Goal: Task Accomplishment & Management: Use online tool/utility

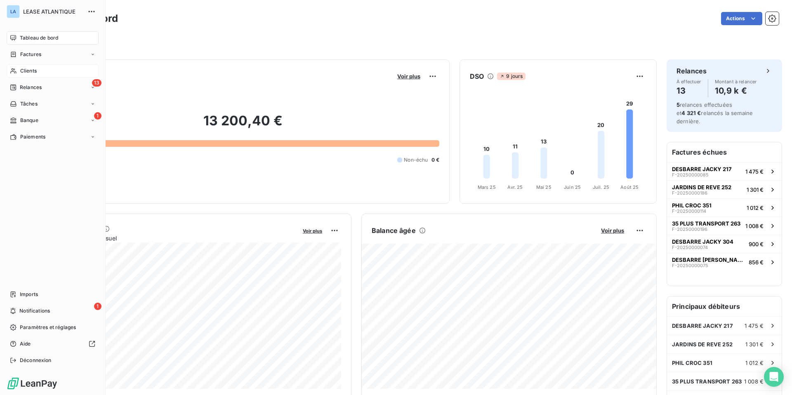
click at [25, 68] on span "Clients" at bounding box center [28, 70] width 17 height 7
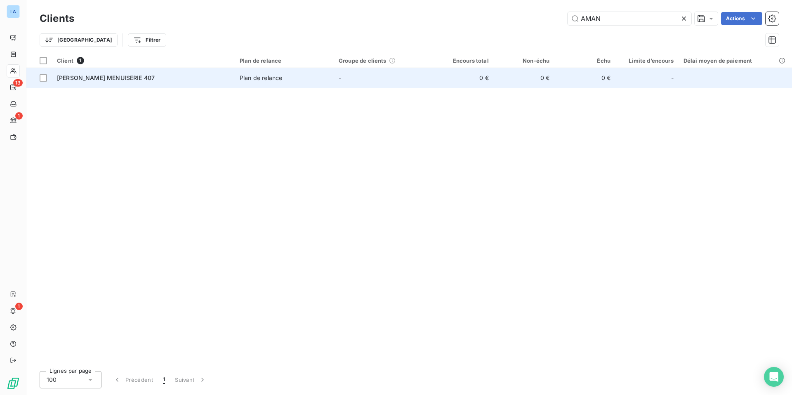
type input "AMAN"
click at [114, 77] on span "[PERSON_NAME] MENUISERIE 407" at bounding box center [106, 77] width 98 height 7
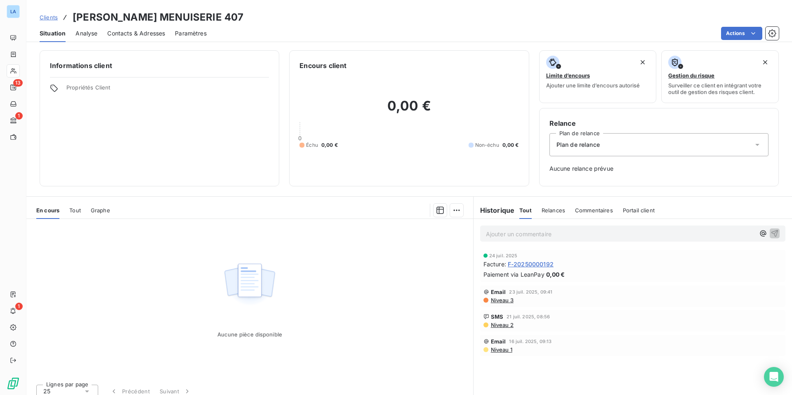
click at [46, 15] on span "Clients" at bounding box center [49, 17] width 18 height 7
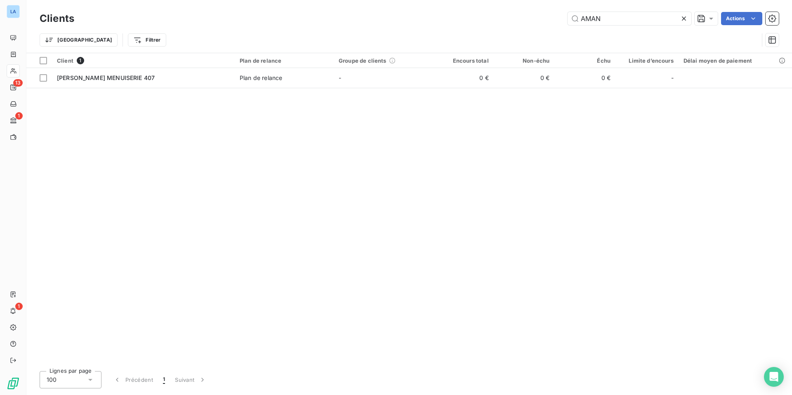
click at [682, 17] on icon at bounding box center [684, 18] width 8 height 8
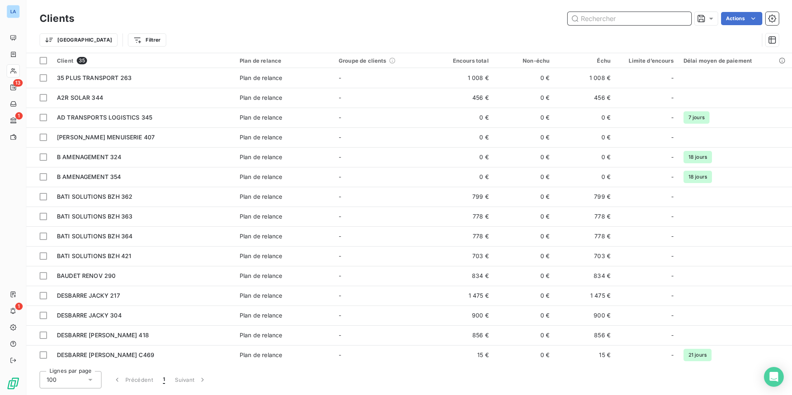
click at [642, 20] on input "text" at bounding box center [630, 18] width 124 height 13
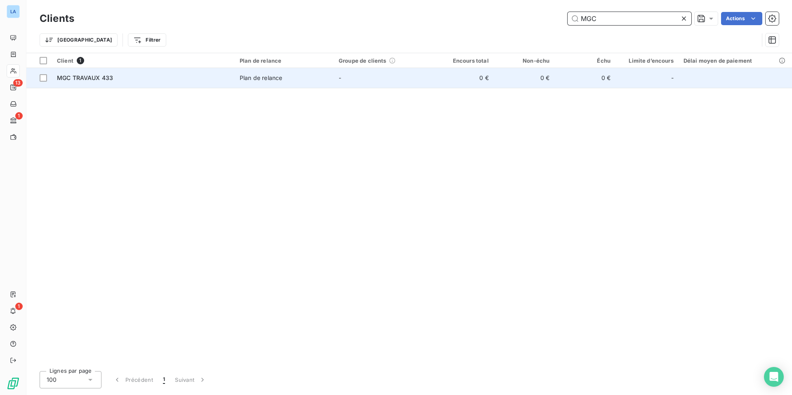
type input "MGC"
click at [97, 79] on span "MGC TRAVAUX 433" at bounding box center [85, 77] width 56 height 7
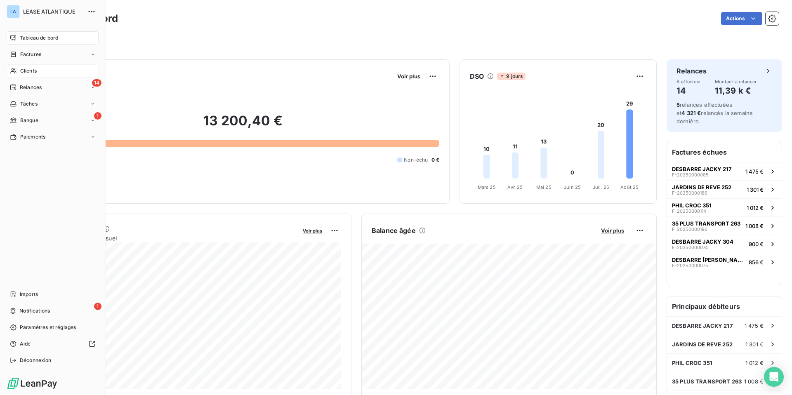
click at [28, 71] on span "Clients" at bounding box center [28, 70] width 17 height 7
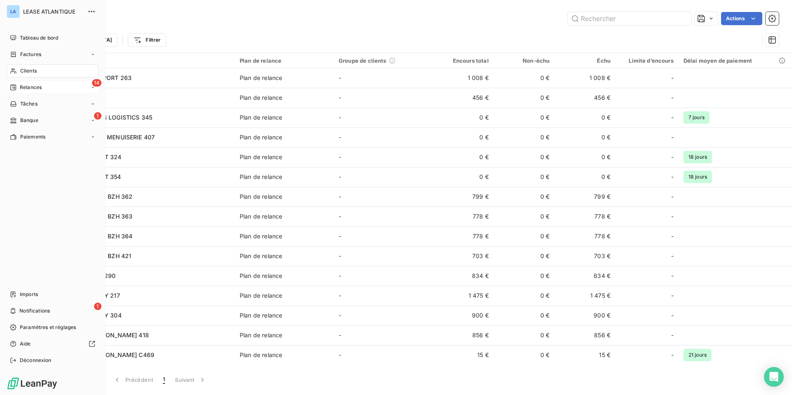
click at [28, 87] on span "Relances" at bounding box center [31, 87] width 22 height 7
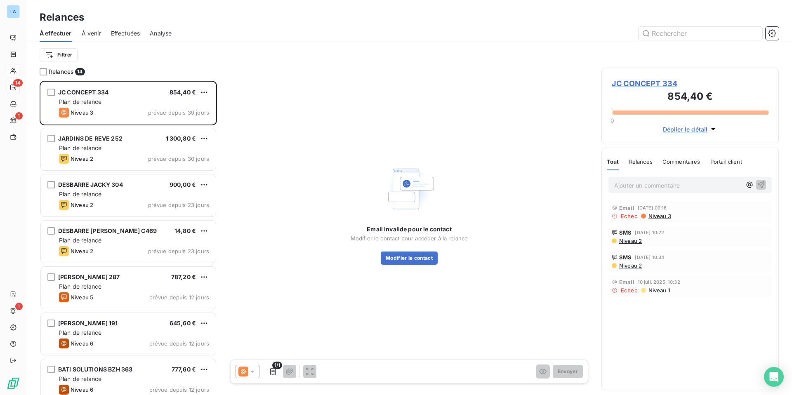
click at [89, 31] on span "À venir" at bounding box center [91, 33] width 19 height 8
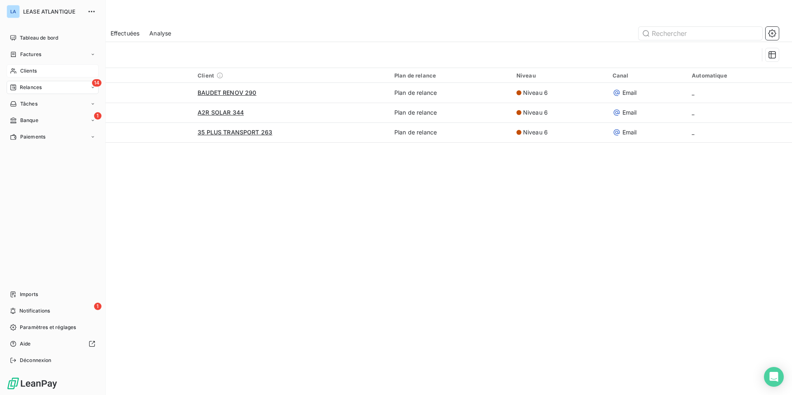
click at [28, 70] on span "Clients" at bounding box center [28, 70] width 17 height 7
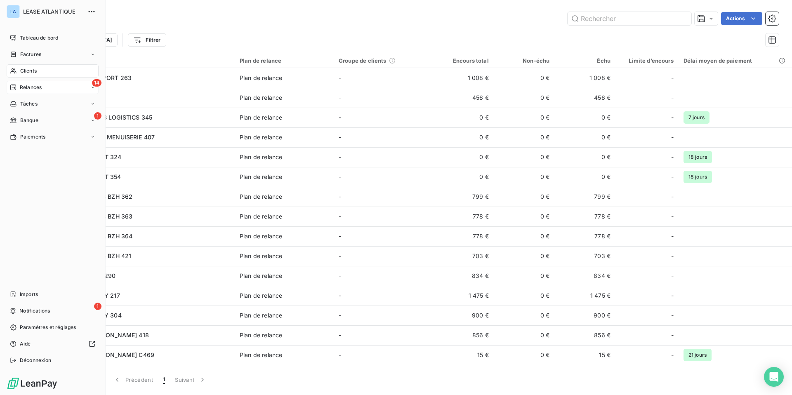
click at [26, 85] on span "Relances" at bounding box center [31, 87] width 22 height 7
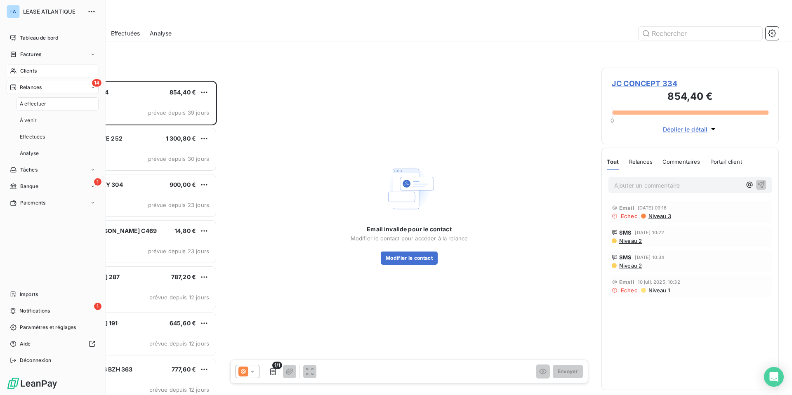
scroll to position [314, 177]
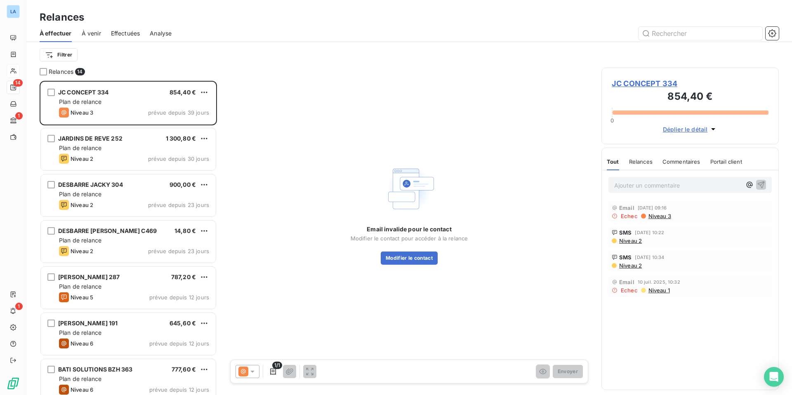
click at [91, 31] on span "À venir" at bounding box center [91, 33] width 19 height 8
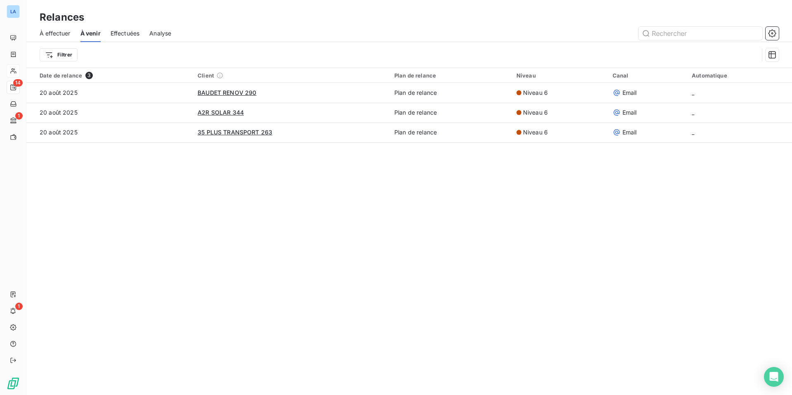
click at [48, 33] on span "À effectuer" at bounding box center [55, 33] width 31 height 8
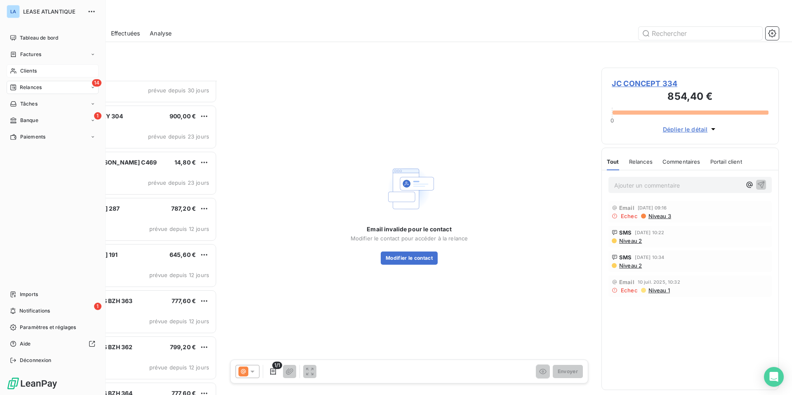
scroll to position [68, 0]
click at [28, 54] on span "Factures" at bounding box center [30, 54] width 21 height 7
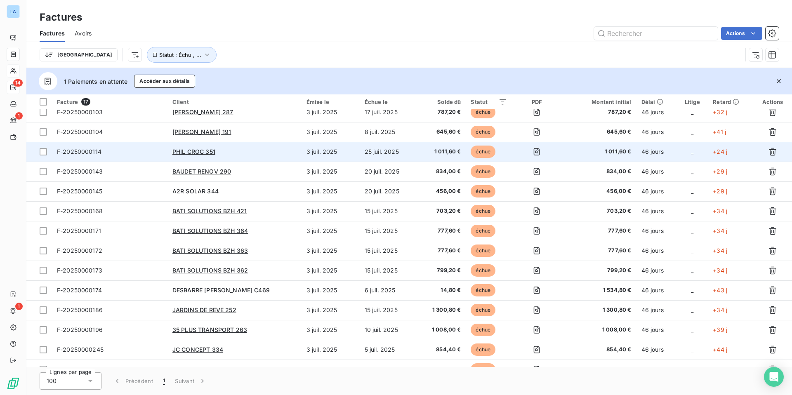
scroll to position [79, 0]
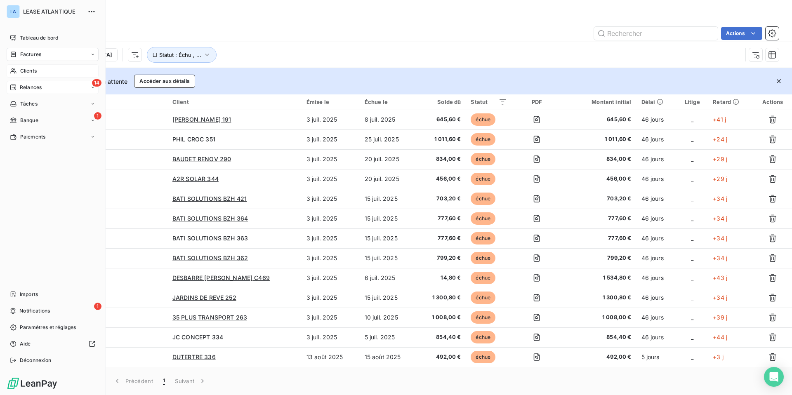
click at [24, 70] on span "Clients" at bounding box center [28, 70] width 17 height 7
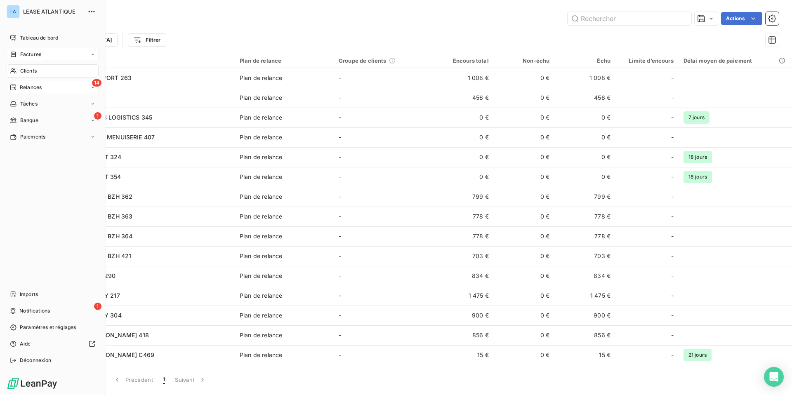
click at [27, 54] on span "Factures" at bounding box center [30, 54] width 21 height 7
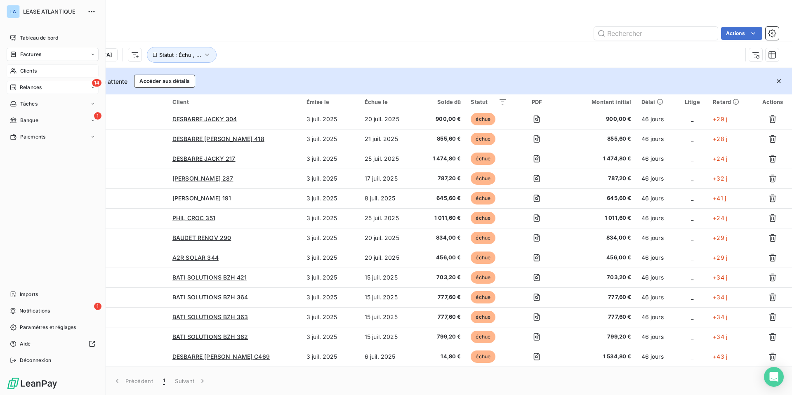
click at [28, 69] on span "Clients" at bounding box center [28, 70] width 17 height 7
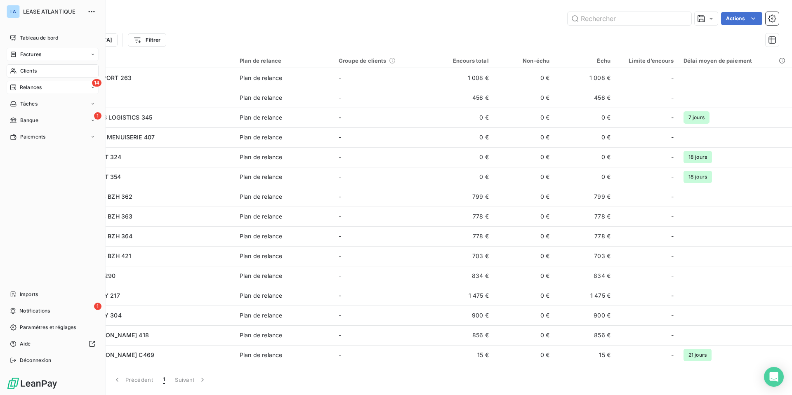
click at [29, 53] on span "Factures" at bounding box center [30, 54] width 21 height 7
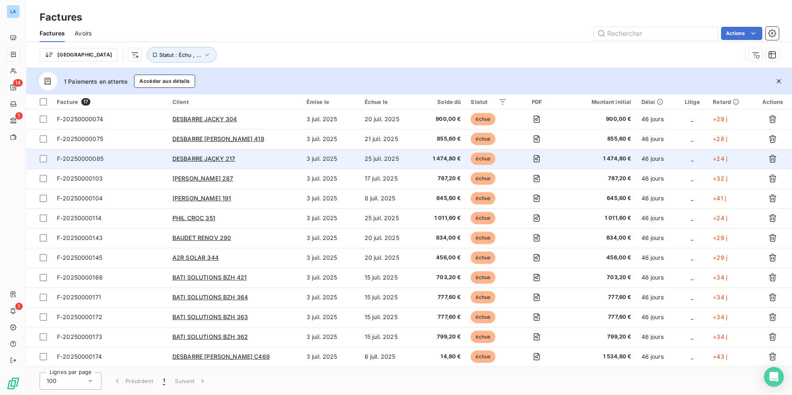
scroll to position [79, 0]
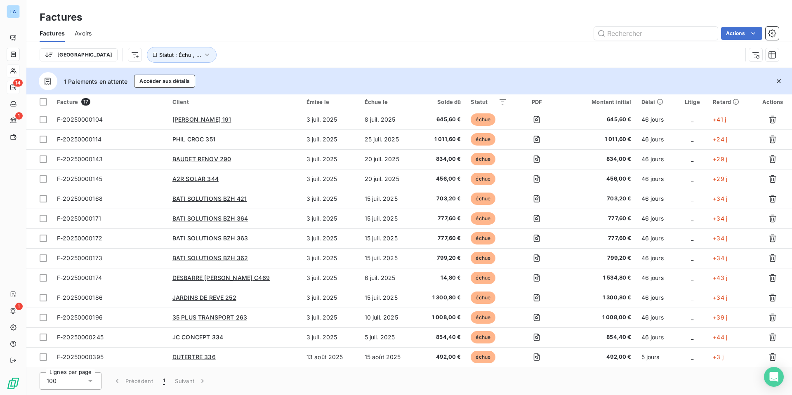
click at [93, 382] on icon at bounding box center [90, 381] width 8 height 8
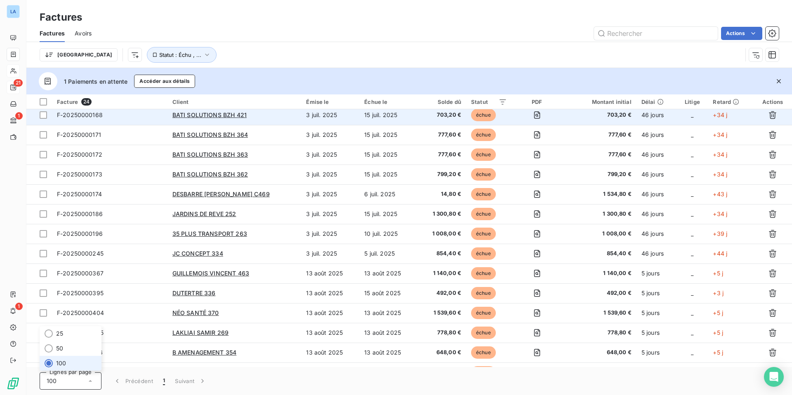
scroll to position [164, 0]
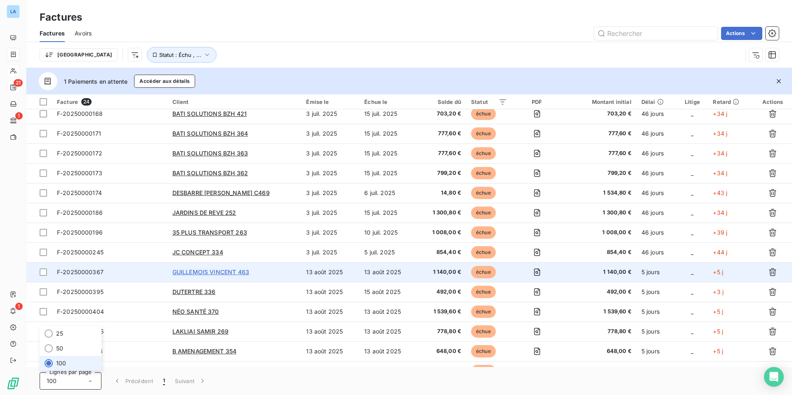
click at [205, 271] on span "GUILLEMOIS VINCENT 463" at bounding box center [210, 272] width 77 height 7
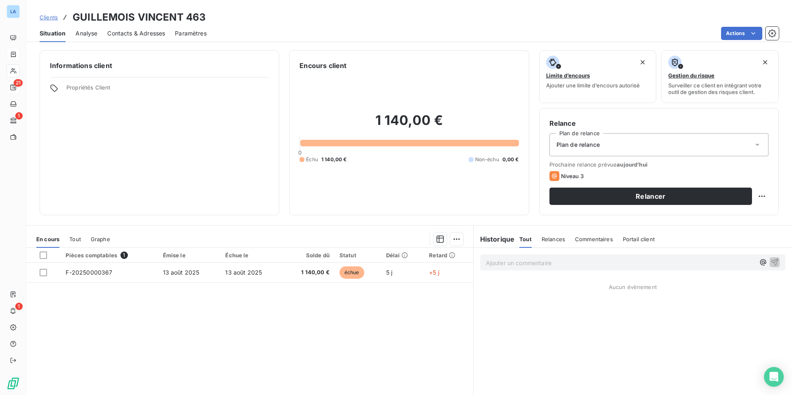
click at [121, 31] on span "Contacts & Adresses" at bounding box center [136, 33] width 58 height 8
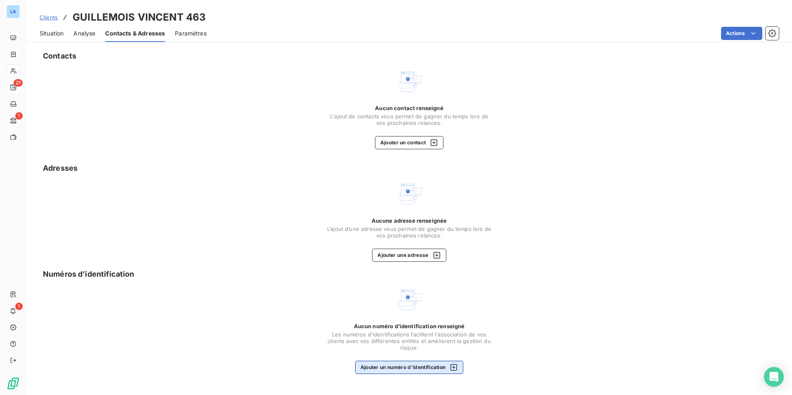
click at [455, 368] on icon "button" at bounding box center [454, 367] width 7 height 7
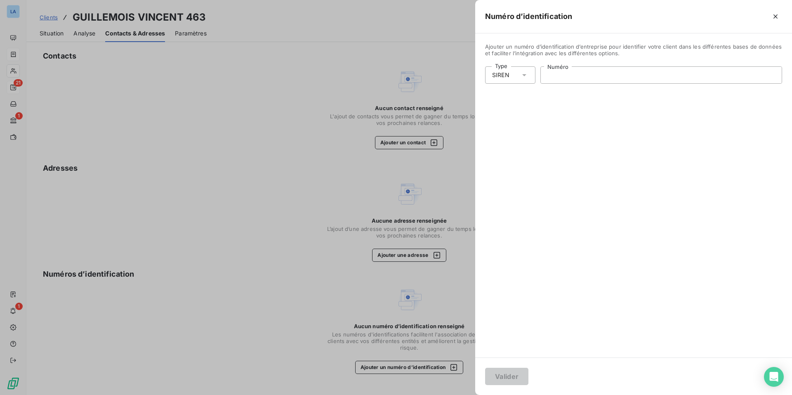
click at [576, 73] on input "Numéro" at bounding box center [661, 75] width 241 height 17
paste input "820 119 766"
type input "820 119 766"
click at [508, 379] on button "Valider" at bounding box center [506, 376] width 43 height 17
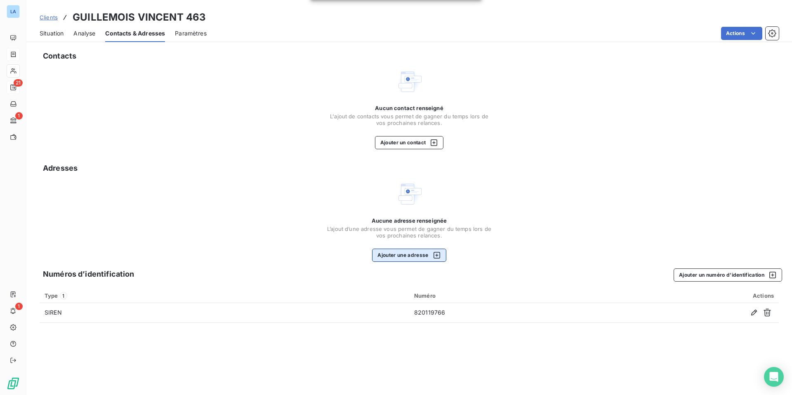
click at [436, 255] on icon "button" at bounding box center [437, 255] width 8 height 8
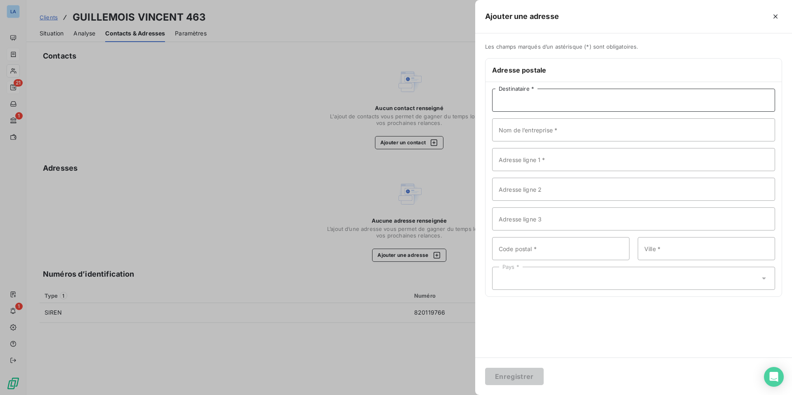
click at [528, 99] on input "Destinataire *" at bounding box center [633, 100] width 283 height 23
type input "MR [PERSON_NAME]"
click at [511, 135] on input "Nom de l’entreprise *" at bounding box center [633, 129] width 283 height 23
type input "GUILLEMOIS"
click at [510, 158] on input "Adresse ligne 1 *" at bounding box center [633, 159] width 283 height 23
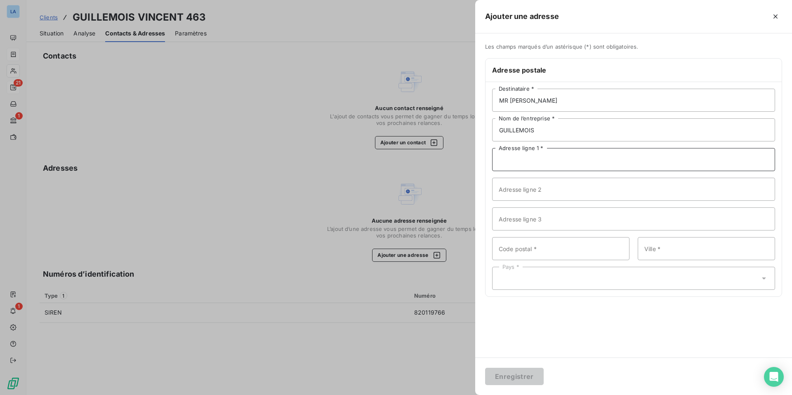
paste input "[STREET_ADDRESS]"
type input "[STREET_ADDRESS]"
click at [512, 241] on input "Code postal *" at bounding box center [560, 248] width 137 height 23
type input "35190"
click at [661, 251] on input "Ville *" at bounding box center [706, 248] width 137 height 23
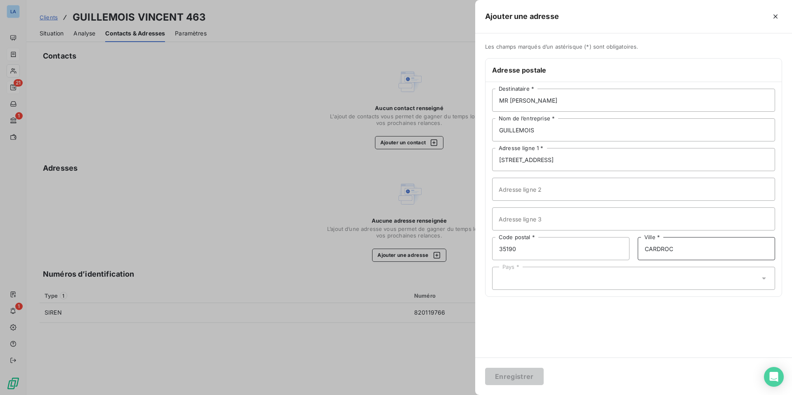
type input "CARDROC"
click at [610, 276] on div "Pays *" at bounding box center [633, 278] width 283 height 23
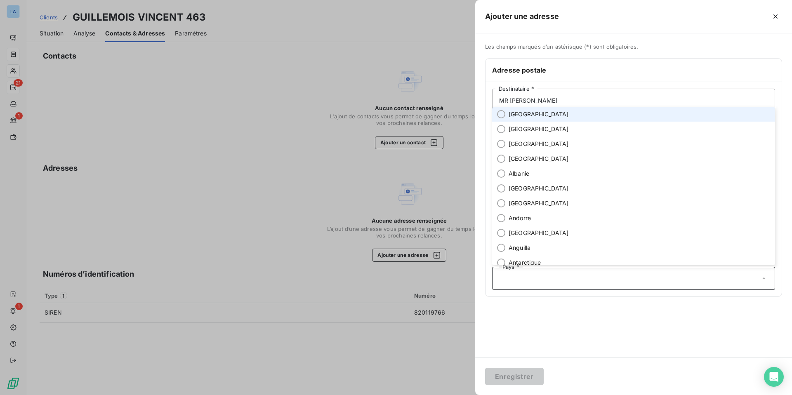
click at [515, 115] on span "[GEOGRAPHIC_DATA]" at bounding box center [539, 114] width 60 height 8
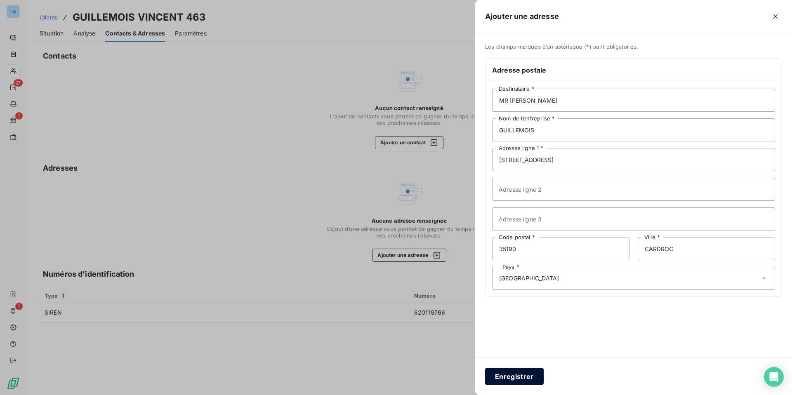
click at [517, 378] on button "Enregistrer" at bounding box center [514, 376] width 59 height 17
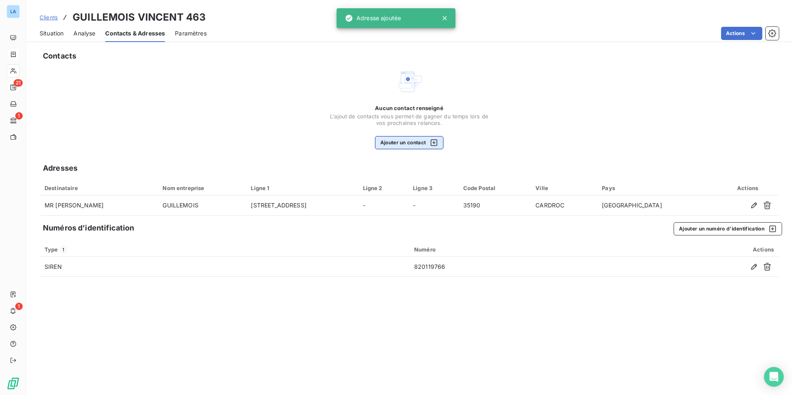
click at [436, 143] on icon "button" at bounding box center [434, 143] width 8 height 8
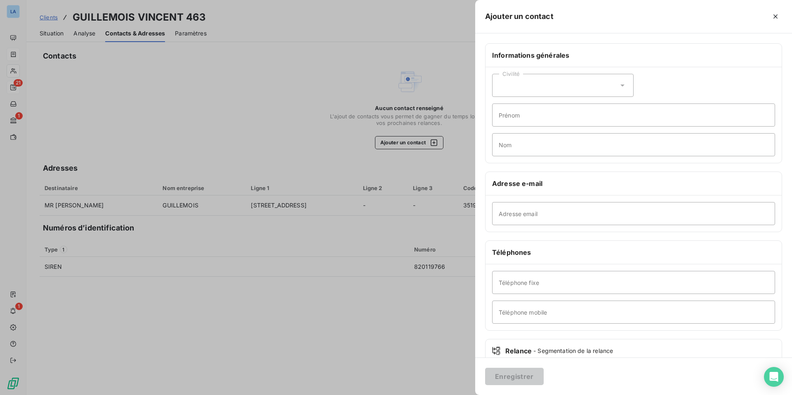
click at [625, 87] on icon at bounding box center [622, 85] width 8 height 8
click at [596, 117] on li "Monsieur" at bounding box center [563, 120] width 142 height 15
click at [580, 118] on input "Prénom" at bounding box center [633, 115] width 283 height 23
type input "[PERSON_NAME]"
click at [529, 148] on input "Nom" at bounding box center [633, 144] width 283 height 23
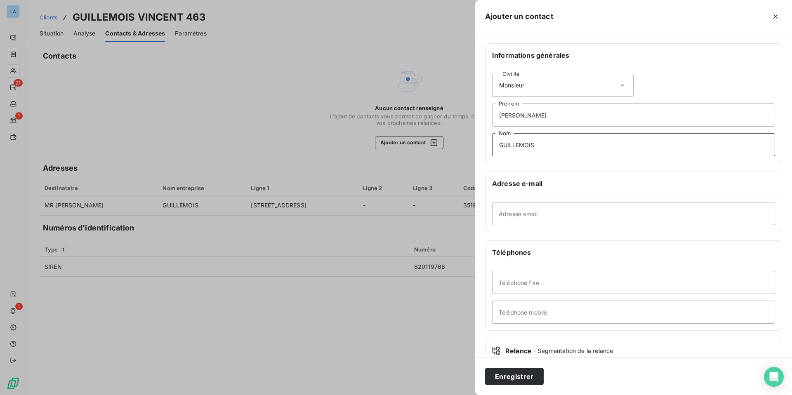
type input "GUILLEMOIS"
click at [512, 215] on input "Adresse email" at bounding box center [633, 213] width 283 height 23
paste input "[EMAIL_ADDRESS][DOMAIN_NAME]"
type input "[EMAIL_ADDRESS][DOMAIN_NAME]"
click at [517, 309] on input "Téléphone mobile" at bounding box center [633, 312] width 283 height 23
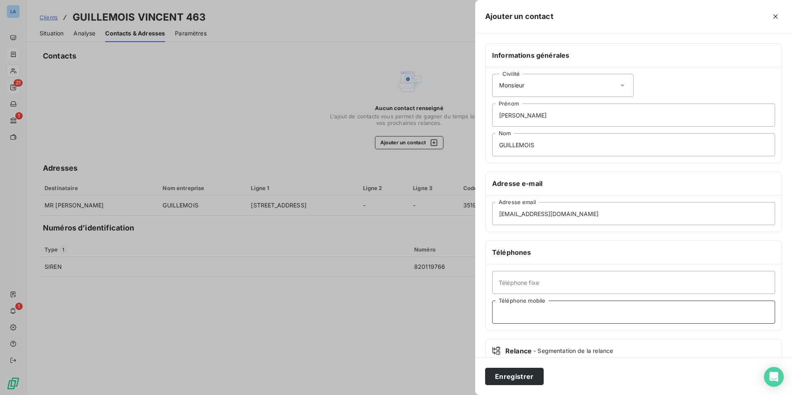
paste input "06 28 69 56 87"
type input "06 28 69 56 87"
click at [509, 376] on button "Enregistrer" at bounding box center [514, 376] width 59 height 17
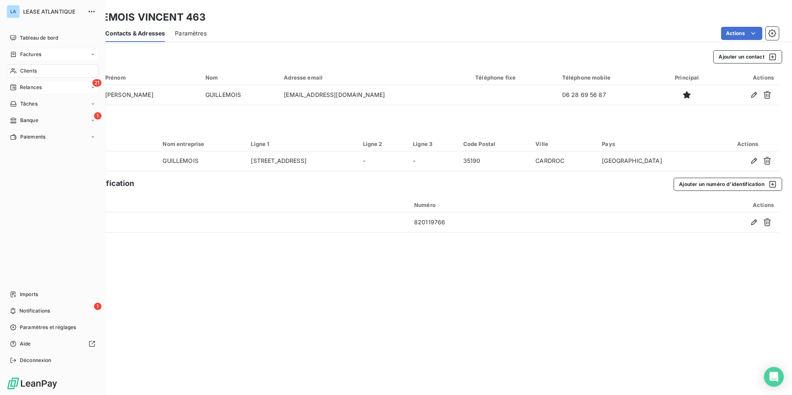
click at [33, 52] on span "Factures" at bounding box center [30, 54] width 21 height 7
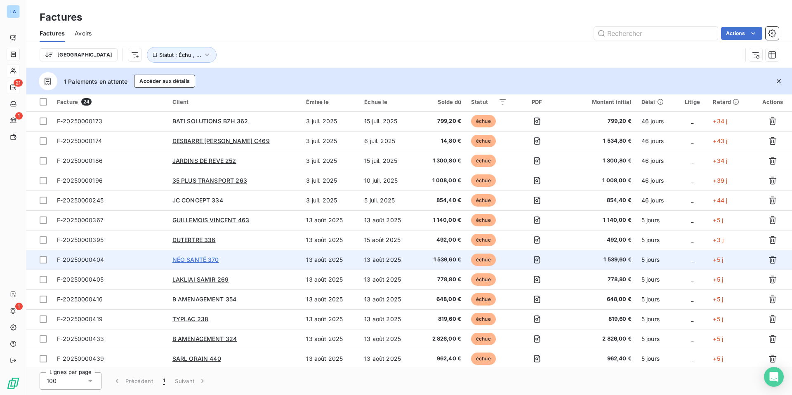
scroll to position [217, 0]
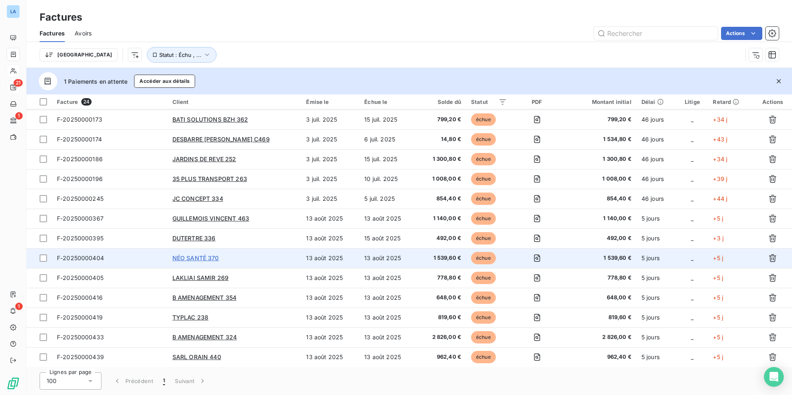
click at [192, 256] on span "NÉO SANTÉ 370" at bounding box center [195, 258] width 47 height 7
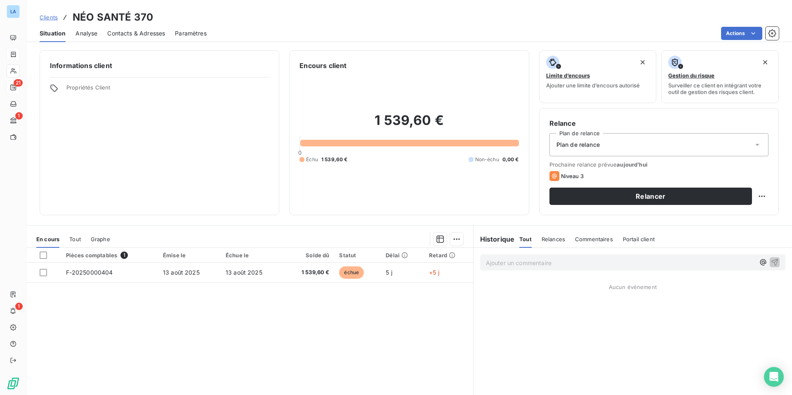
click at [125, 31] on span "Contacts & Adresses" at bounding box center [136, 33] width 58 height 8
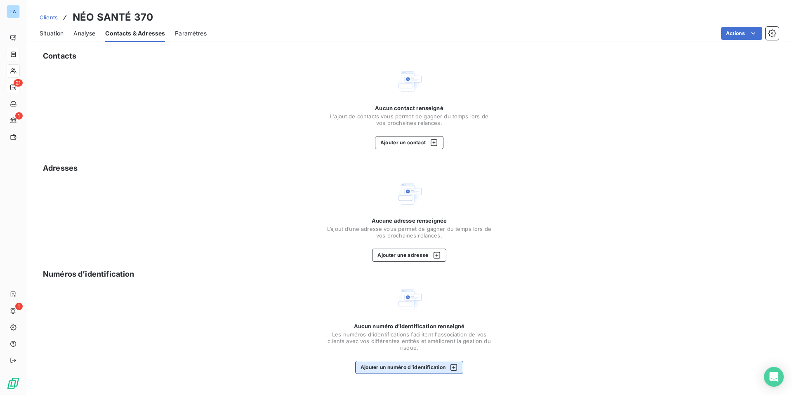
click at [455, 369] on icon "button" at bounding box center [454, 367] width 8 height 8
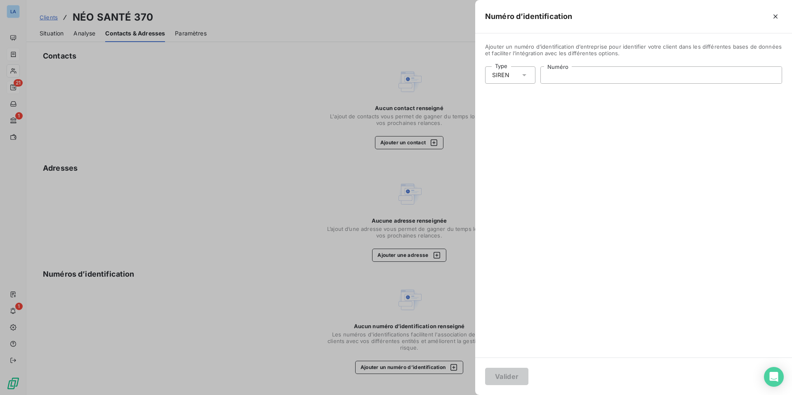
click at [553, 75] on input "Numéro" at bounding box center [661, 75] width 241 height 17
paste input "392 116 364"
type input "392 116 364"
click at [499, 375] on button "Valider" at bounding box center [506, 376] width 43 height 17
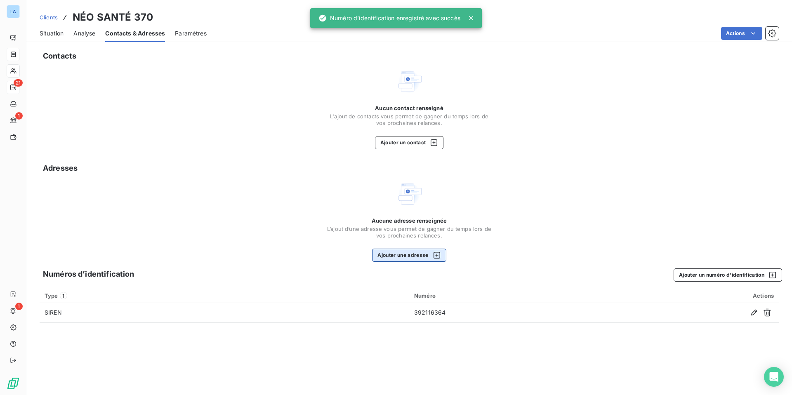
click at [438, 255] on icon "button" at bounding box center [437, 255] width 8 height 8
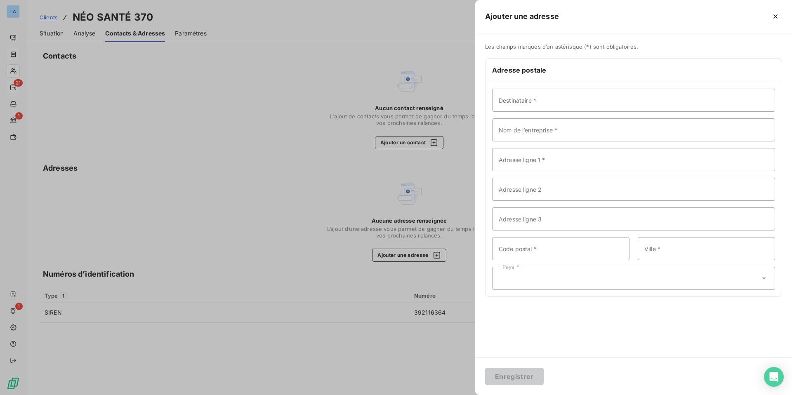
click at [553, 159] on input "Adresse ligne 1 *" at bounding box center [633, 159] width 283 height 23
paste input "[GEOGRAPHIC_DATA]"
type input "[GEOGRAPHIC_DATA]"
click at [511, 102] on input "Destinataire *" at bounding box center [633, 100] width 283 height 23
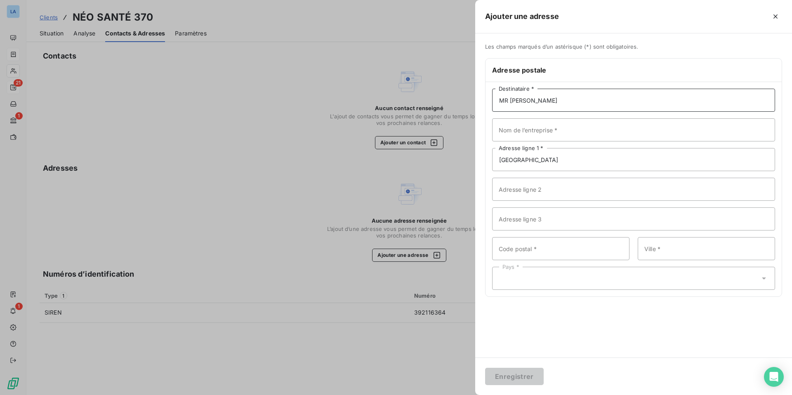
type input "MR [PERSON_NAME]"
click at [505, 130] on input "Nom de l’entreprise *" at bounding box center [633, 129] width 283 height 23
type input "NEO SANTÉ"
click at [556, 249] on input "Code postal *" at bounding box center [560, 248] width 137 height 23
type input "35360"
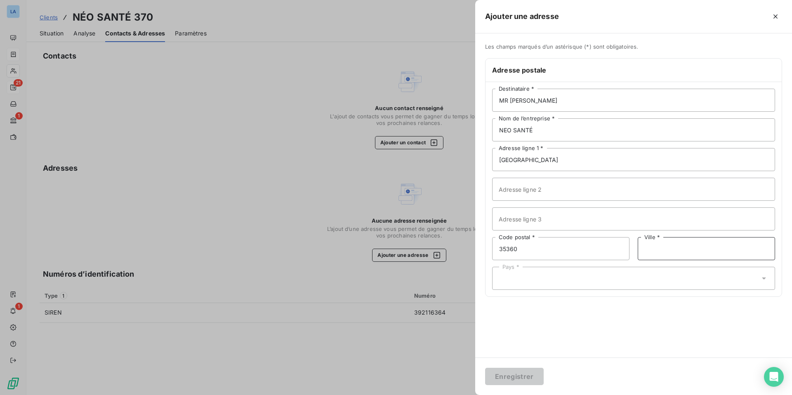
click at [691, 254] on input "Ville *" at bounding box center [706, 248] width 137 height 23
type input "[GEOGRAPHIC_DATA] DE [GEOGRAPHIC_DATA]"
click at [765, 278] on icon at bounding box center [764, 278] width 8 height 8
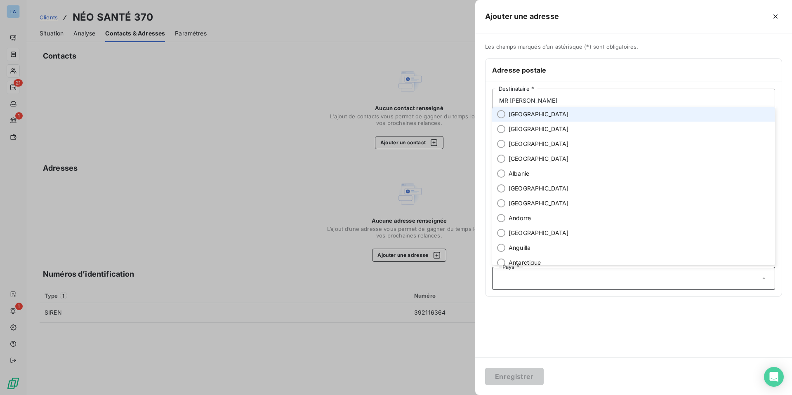
click at [576, 114] on li "[GEOGRAPHIC_DATA]" at bounding box center [633, 114] width 283 height 15
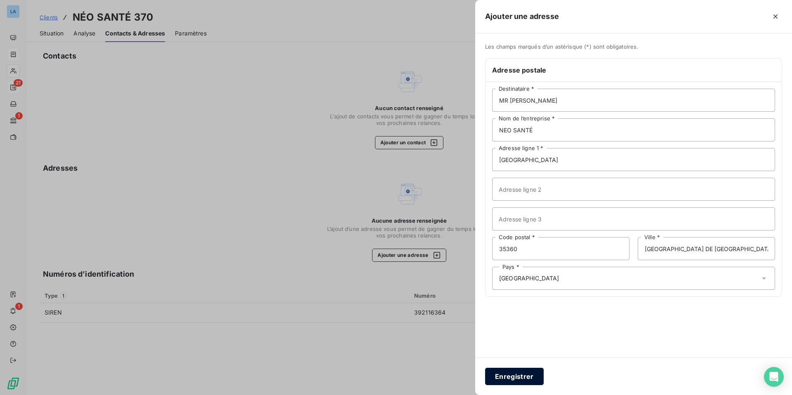
click at [520, 378] on button "Enregistrer" at bounding box center [514, 376] width 59 height 17
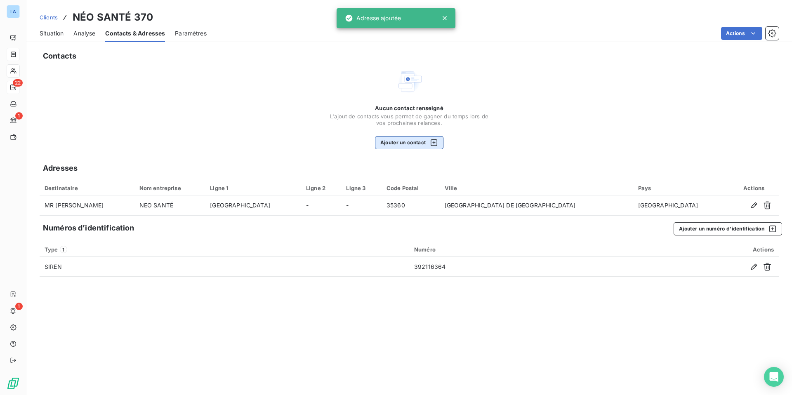
click at [434, 142] on icon "button" at bounding box center [434, 143] width 8 height 8
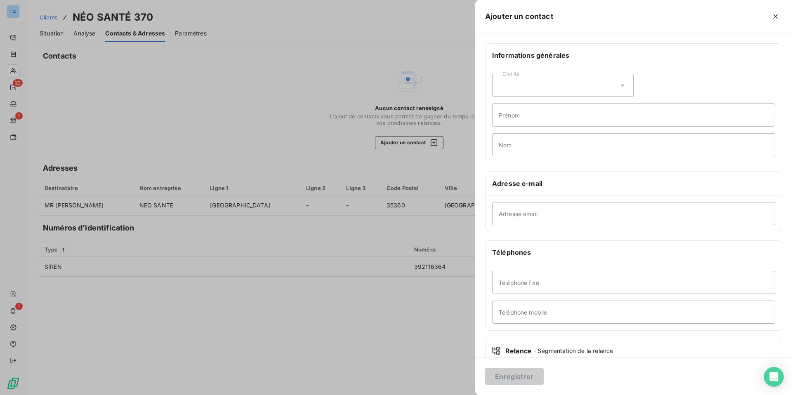
click at [620, 82] on icon at bounding box center [622, 85] width 8 height 8
click at [592, 123] on li "Monsieur" at bounding box center [563, 120] width 142 height 15
click at [561, 115] on input "Prénom" at bounding box center [633, 115] width 283 height 23
type input "[PERSON_NAME]"
click at [543, 145] on input "Nom" at bounding box center [633, 144] width 283 height 23
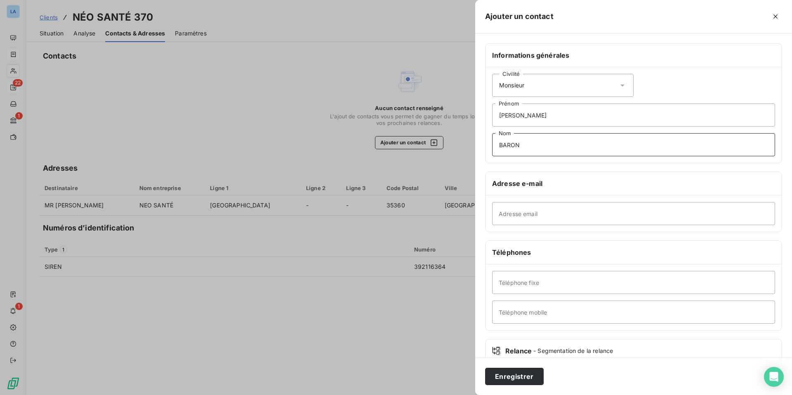
type input "BARON"
click at [531, 213] on input "Adresse email" at bounding box center [633, 213] width 283 height 23
paste input "[EMAIL_ADDRESS][DOMAIN_NAME]"
type input "[EMAIL_ADDRESS][DOMAIN_NAME]"
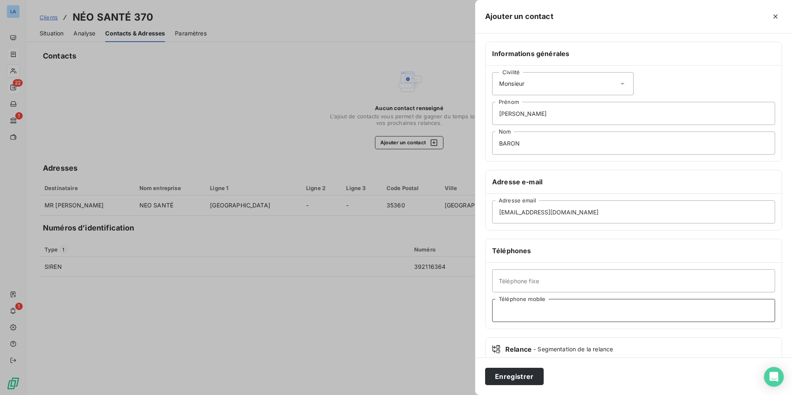
click at [536, 312] on input "Téléphone mobile" at bounding box center [633, 310] width 283 height 23
paste input "[PHONE_NUMBER]"
click at [507, 312] on input "[PHONE_NUMBER]" at bounding box center [633, 310] width 283 height 23
click at [515, 311] on input "06 13.98.23.04" at bounding box center [633, 310] width 283 height 23
click at [524, 311] on input "[PHONE_NUMBER]" at bounding box center [633, 310] width 283 height 23
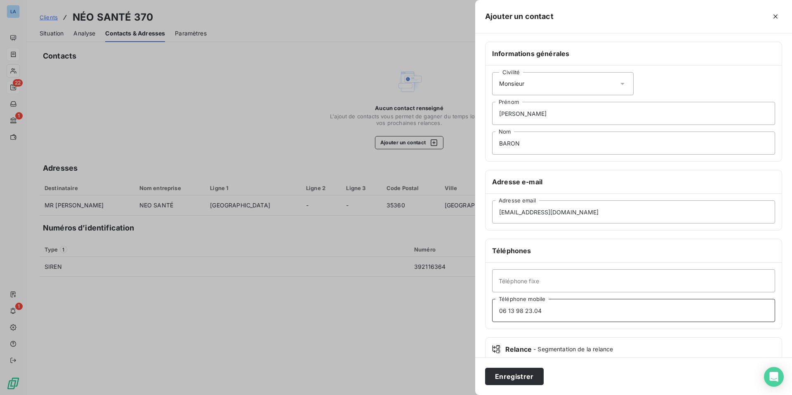
click at [533, 311] on input "06 13 98 23.04" at bounding box center [633, 310] width 283 height 23
type input "06 13 98 23 04"
click at [512, 376] on button "Enregistrer" at bounding box center [514, 376] width 59 height 17
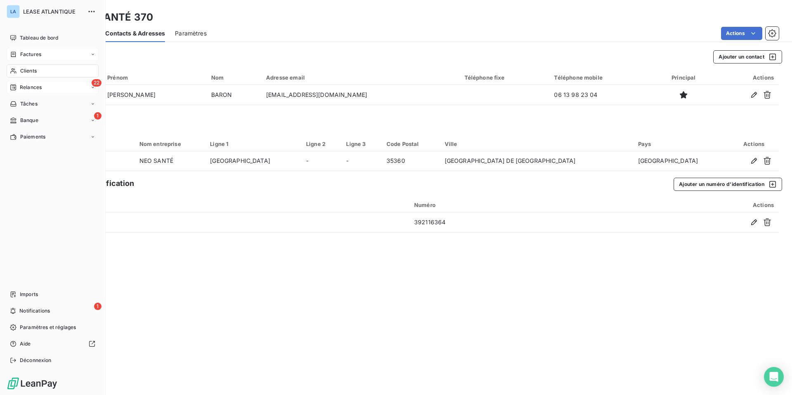
click at [35, 56] on span "Factures" at bounding box center [30, 54] width 21 height 7
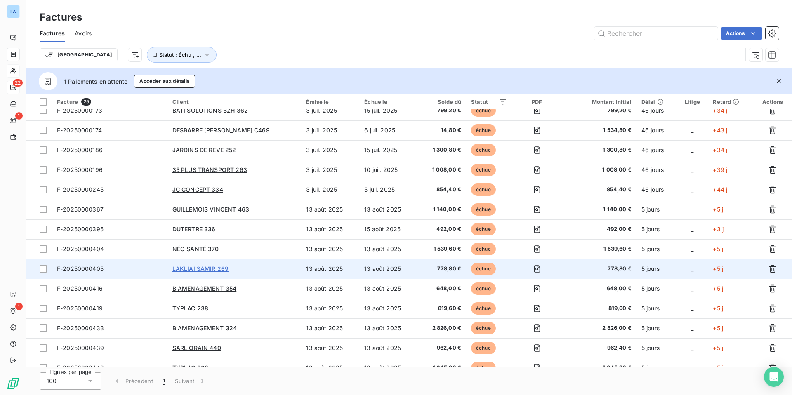
scroll to position [232, 0]
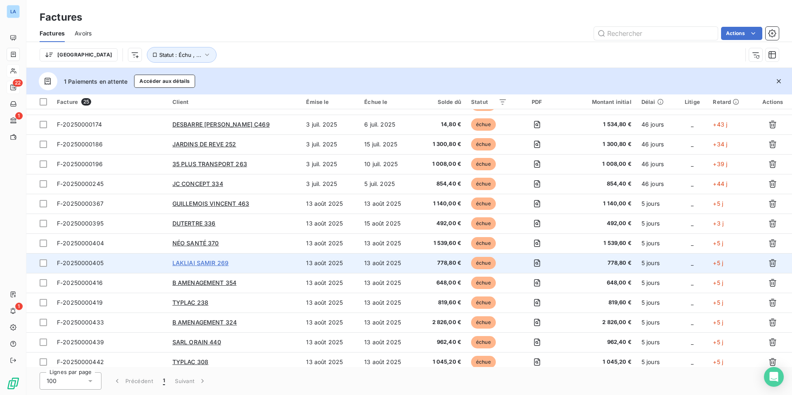
click at [206, 265] on span "LAKLIAI SAMIR 269" at bounding box center [200, 263] width 57 height 7
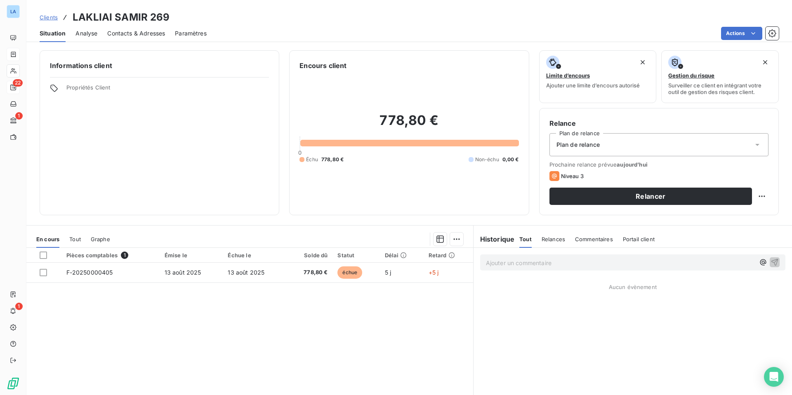
click at [141, 34] on span "Contacts & Adresses" at bounding box center [136, 33] width 58 height 8
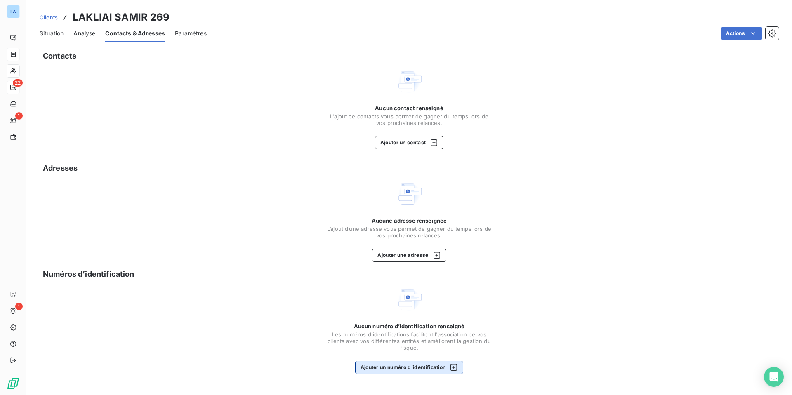
click at [456, 366] on icon "button" at bounding box center [454, 367] width 8 height 8
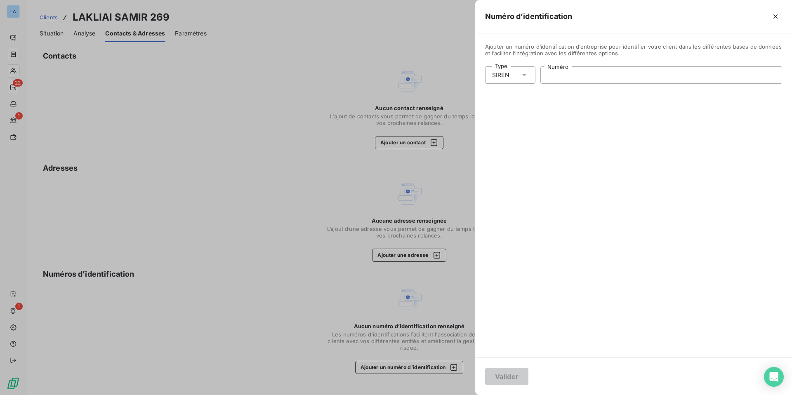
click at [550, 74] on input "Numéro" at bounding box center [661, 75] width 241 height 17
paste input "509 502 969"
type input "509 502 969"
click at [505, 377] on button "Valider" at bounding box center [506, 376] width 43 height 17
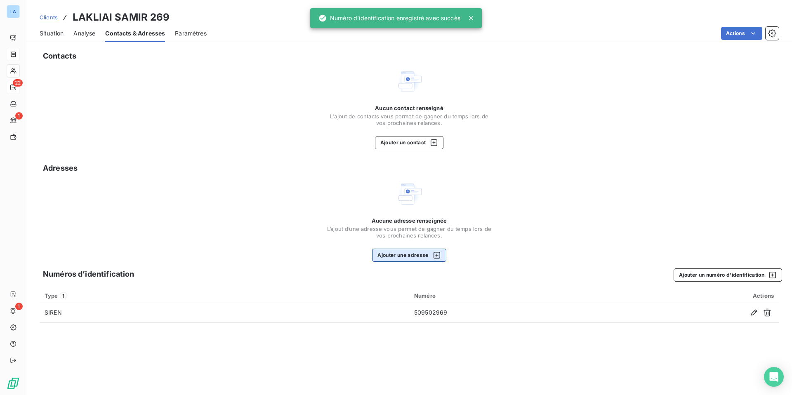
click at [439, 255] on icon "button" at bounding box center [437, 255] width 8 height 8
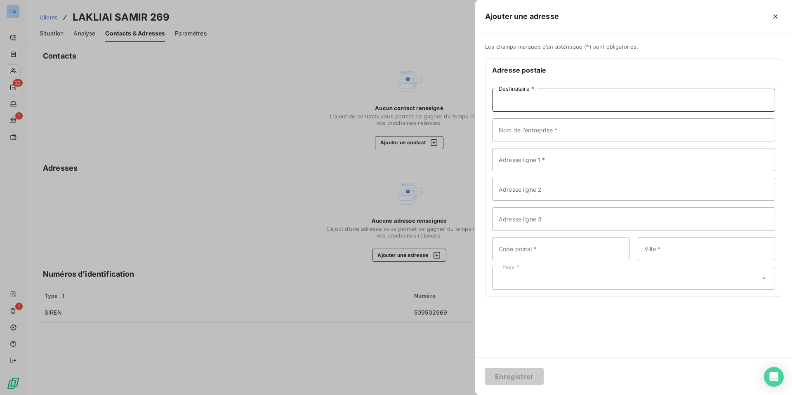
click at [502, 98] on input "Destinataire *" at bounding box center [633, 100] width 283 height 23
type input "MR [PERSON_NAME]"
click at [498, 130] on input "Nom de l’entreprise *" at bounding box center [633, 129] width 283 height 23
type input "LAKLAI"
click at [524, 100] on input "MR [PERSON_NAME]" at bounding box center [633, 100] width 283 height 23
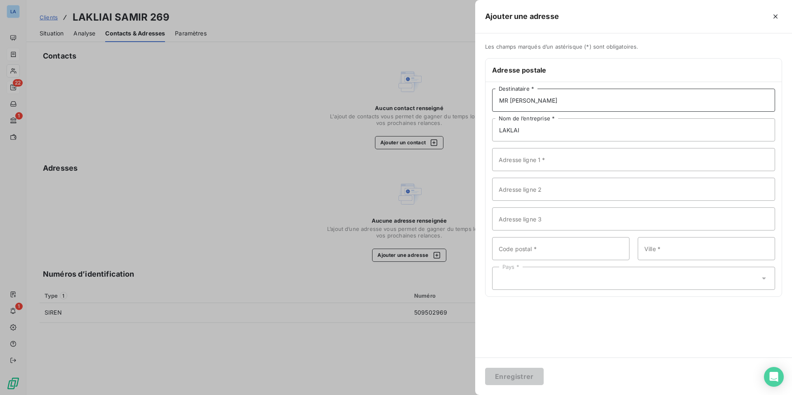
type input "MR [PERSON_NAME]"
click at [513, 132] on input "LAKLAI" at bounding box center [633, 129] width 283 height 23
type input "LAKLIAI"
click at [511, 160] on input "Adresse ligne 1 *" at bounding box center [633, 159] width 283 height 23
paste input "[STREET_ADDRESS]"
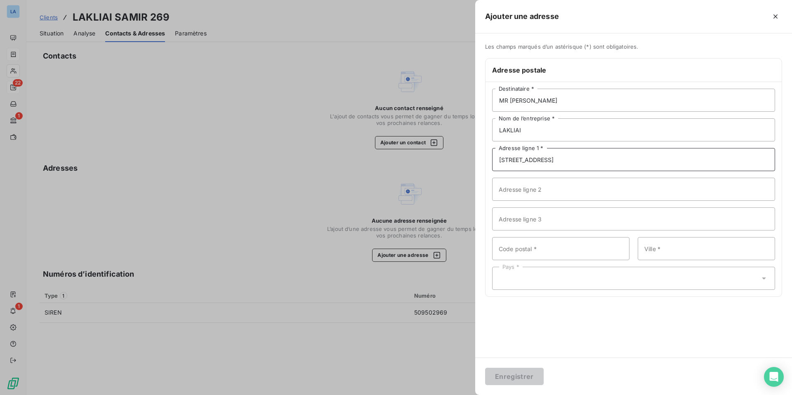
type input "[STREET_ADDRESS]"
click at [508, 248] on input "Code postal *" at bounding box center [560, 248] width 137 height 23
paste input "49124"
type input "49124"
click at [697, 248] on input "Ville *" at bounding box center [706, 248] width 137 height 23
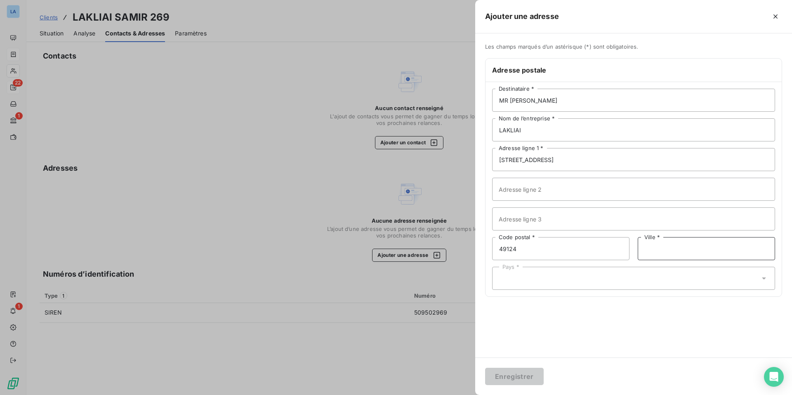
paste input "SAINT BARTHELEMY D'ANJOU"
type input "SAINT BARTHELEMY D'ANJOU"
click at [763, 277] on icon at bounding box center [764, 278] width 8 height 8
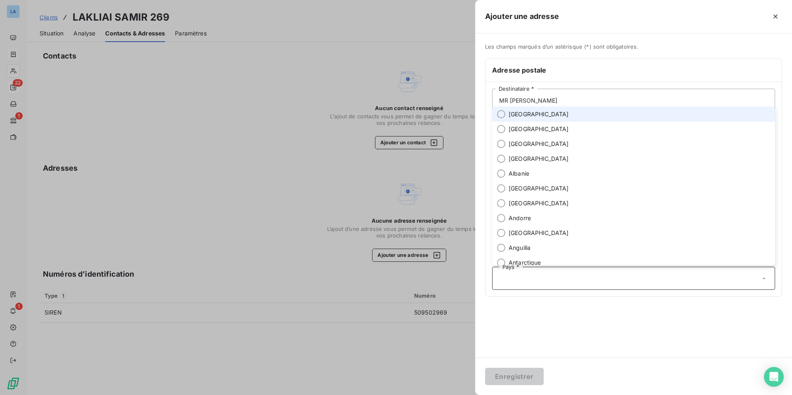
click at [584, 118] on li "[GEOGRAPHIC_DATA]" at bounding box center [633, 114] width 283 height 15
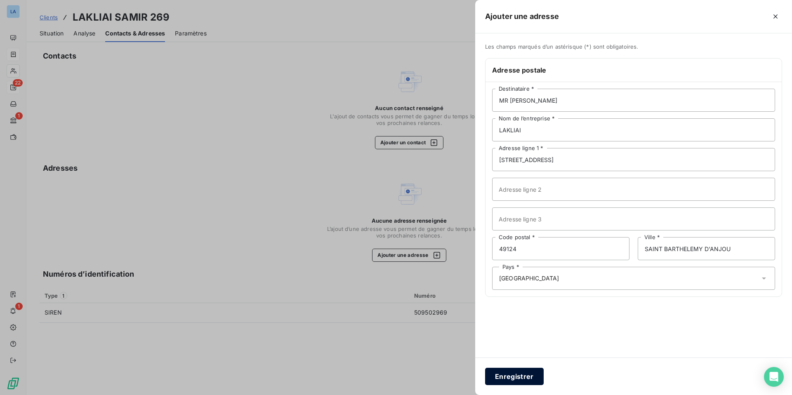
click at [513, 375] on button "Enregistrer" at bounding box center [514, 376] width 59 height 17
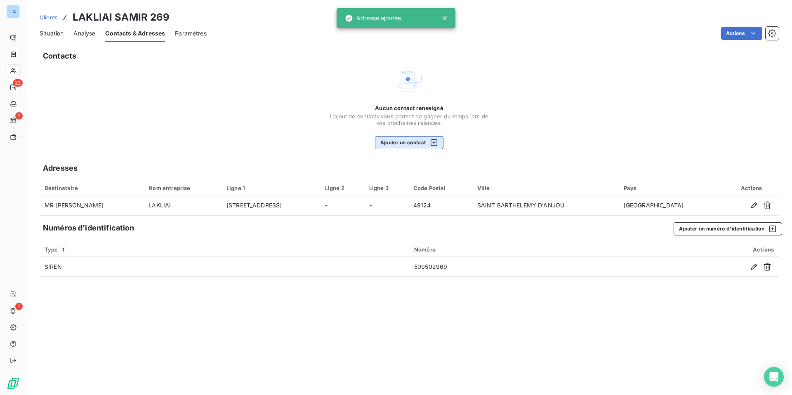
click at [435, 139] on icon "button" at bounding box center [434, 143] width 8 height 8
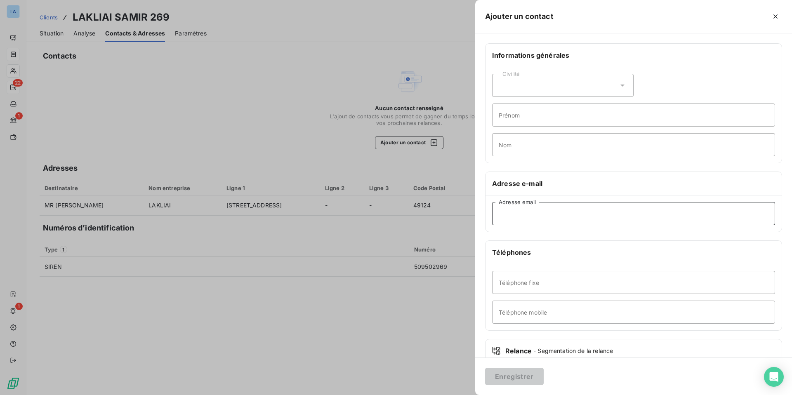
click at [511, 213] on input "Adresse email" at bounding box center [633, 213] width 283 height 23
paste input "[EMAIL_ADDRESS][DOMAIN_NAME]"
type input "[EMAIL_ADDRESS][DOMAIN_NAME]"
click at [623, 86] on icon at bounding box center [623, 86] width 4 height 2
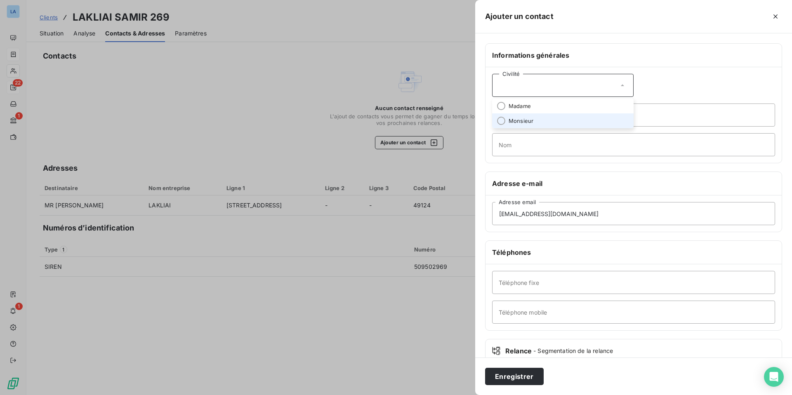
click at [598, 119] on li "Monsieur" at bounding box center [563, 120] width 142 height 15
click at [575, 116] on input "Prénom" at bounding box center [633, 115] width 283 height 23
type input "SAMIR"
click at [502, 146] on input "Nom" at bounding box center [633, 144] width 283 height 23
type input "LAKLIAI"
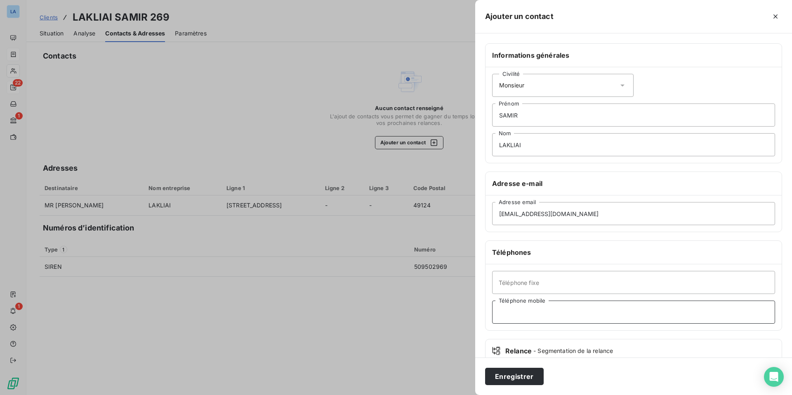
click at [512, 314] on input "Téléphone mobile" at bounding box center [633, 312] width 283 height 23
paste input "0749658950"
type input "0749658950"
click at [514, 377] on button "Enregistrer" at bounding box center [514, 376] width 59 height 17
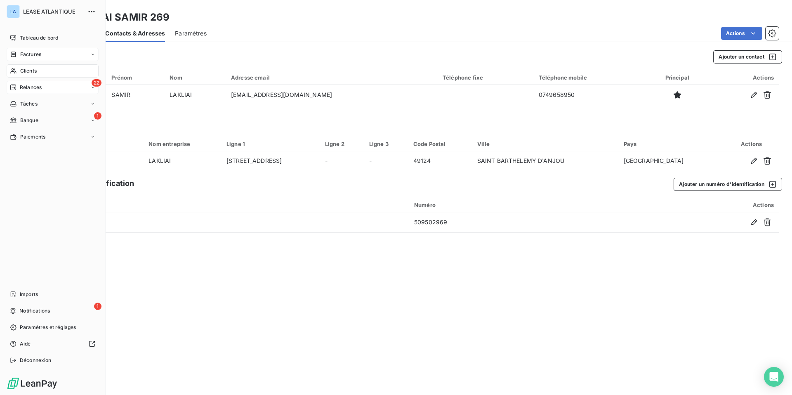
click at [21, 52] on span "Factures" at bounding box center [30, 54] width 21 height 7
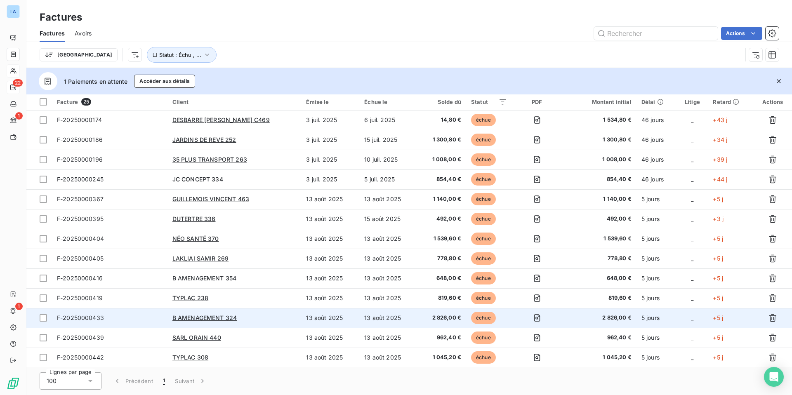
scroll to position [237, 0]
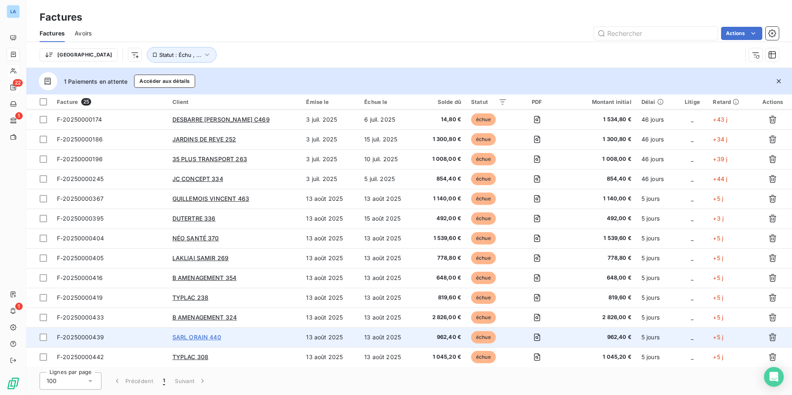
click at [199, 337] on span "SARL ORAIN 440" at bounding box center [196, 337] width 49 height 7
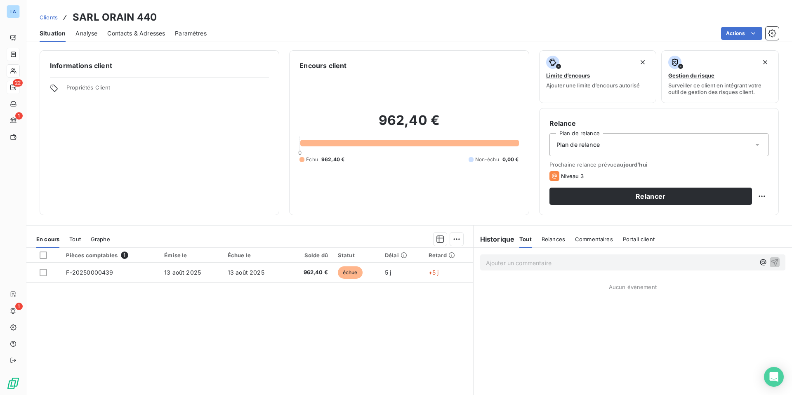
click at [128, 34] on span "Contacts & Adresses" at bounding box center [136, 33] width 58 height 8
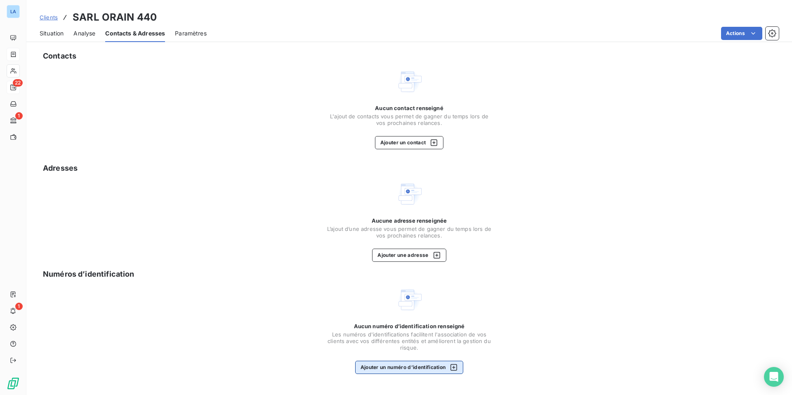
click at [454, 368] on icon "button" at bounding box center [454, 367] width 7 height 7
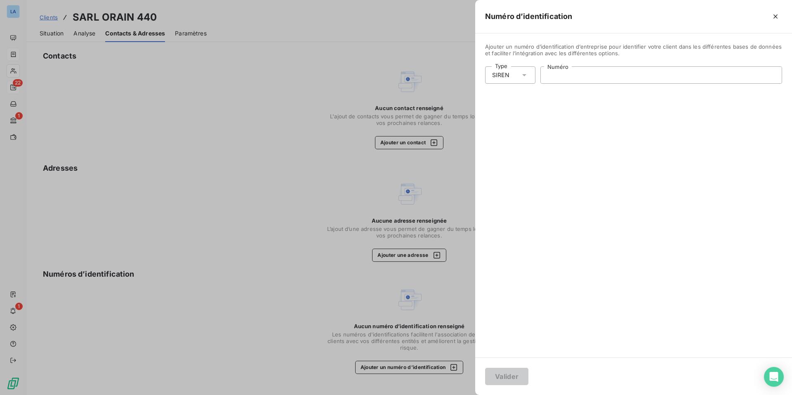
click at [553, 80] on input "Numéro" at bounding box center [661, 75] width 241 height 17
paste input "384 627 246"
type input "384 627 246"
click at [507, 377] on button "Valider" at bounding box center [506, 376] width 43 height 17
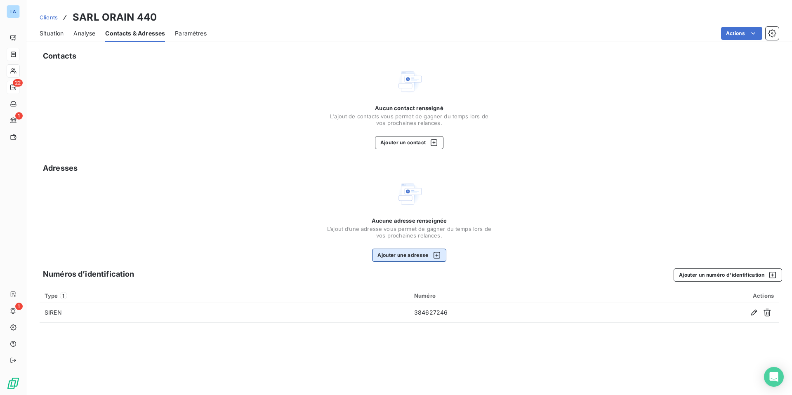
click at [439, 255] on icon "button" at bounding box center [437, 255] width 8 height 8
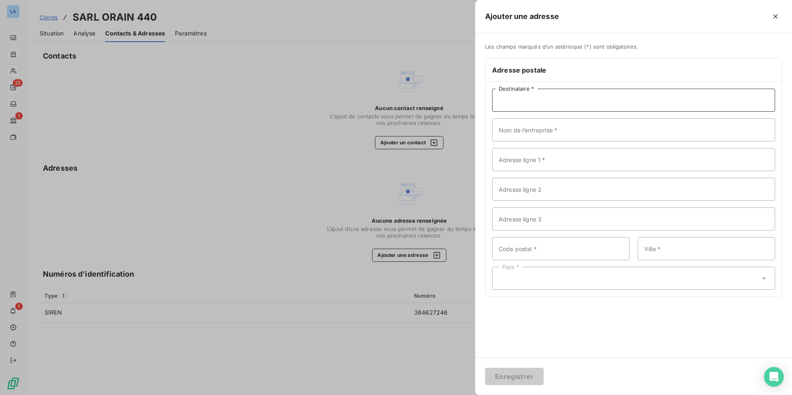
click at [531, 104] on input "Destinataire *" at bounding box center [633, 100] width 283 height 23
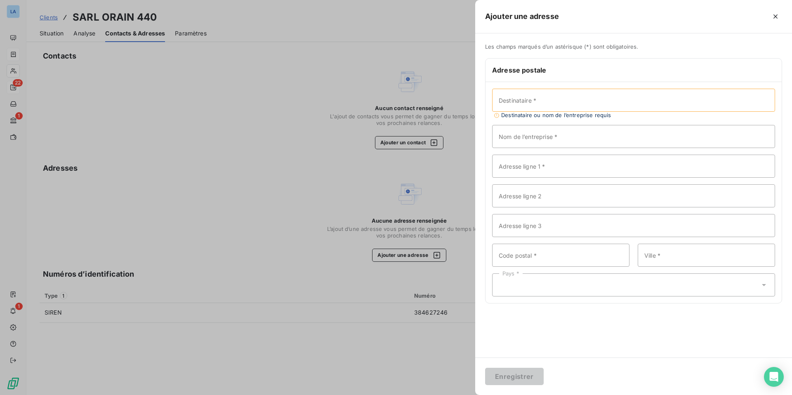
click at [521, 166] on input "Adresse ligne 1 *" at bounding box center [633, 166] width 283 height 23
paste input "LA POINCONNIERE"
type input "LA POINCONNIERE"
click at [512, 140] on input "Nom de l’entreprise *" at bounding box center [633, 136] width 283 height 23
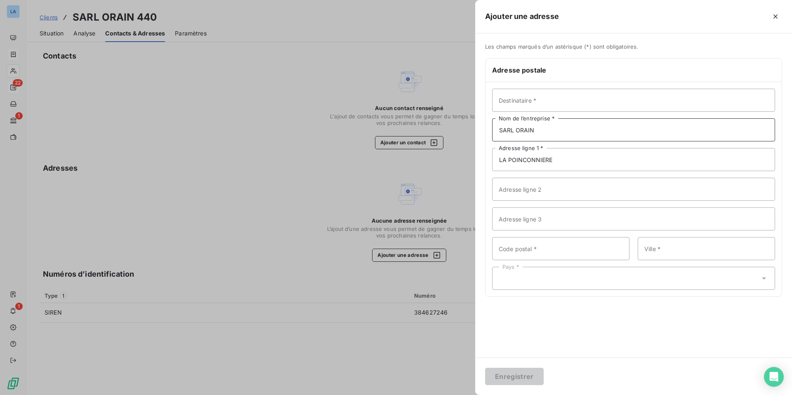
type input "SARL ORAIN"
click at [516, 99] on input "Destinataire *" at bounding box center [633, 100] width 283 height 23
type input "MR [PERSON_NAME]"
click at [551, 250] on input "Code postal *" at bounding box center [560, 248] width 137 height 23
type input "35320"
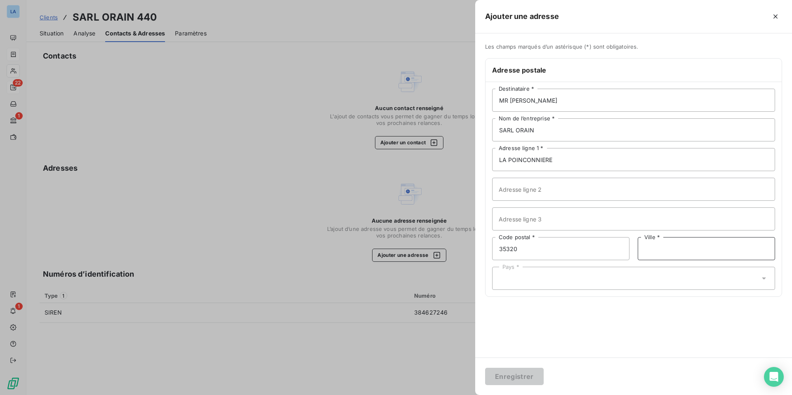
click at [648, 254] on input "Ville *" at bounding box center [706, 248] width 137 height 23
type input "PANCE"
click at [766, 279] on icon at bounding box center [764, 278] width 8 height 8
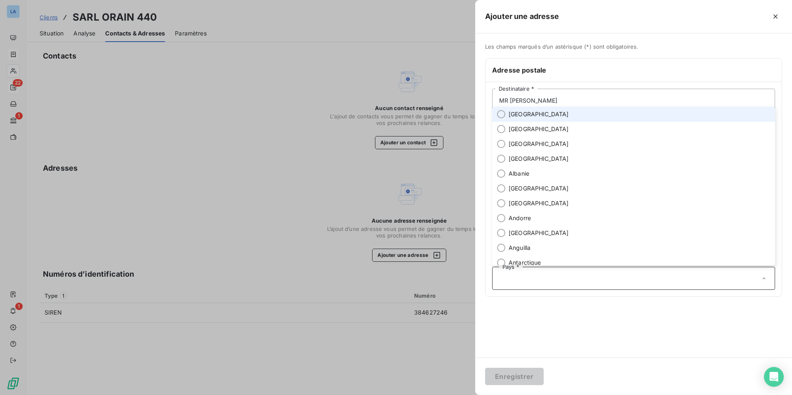
click at [577, 116] on li "[GEOGRAPHIC_DATA]" at bounding box center [633, 114] width 283 height 15
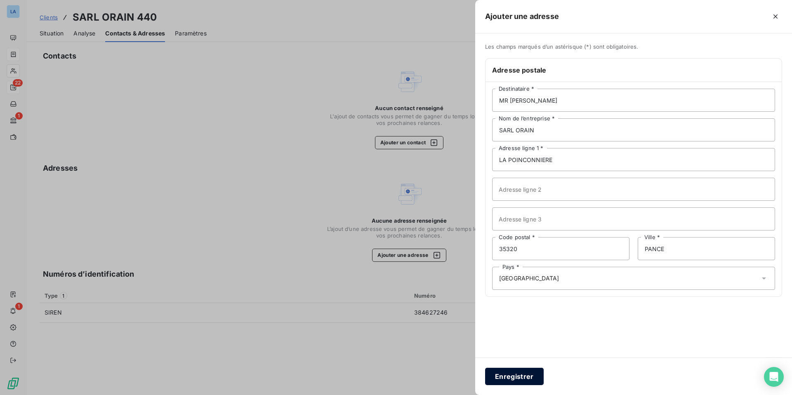
click at [516, 378] on button "Enregistrer" at bounding box center [514, 376] width 59 height 17
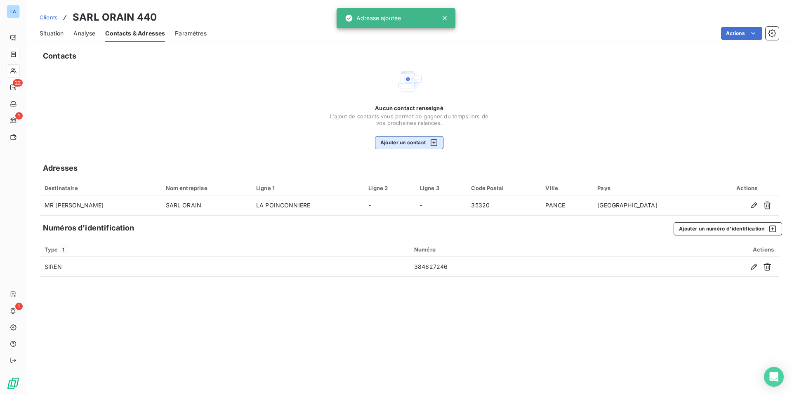
click at [437, 143] on icon "button" at bounding box center [434, 143] width 8 height 8
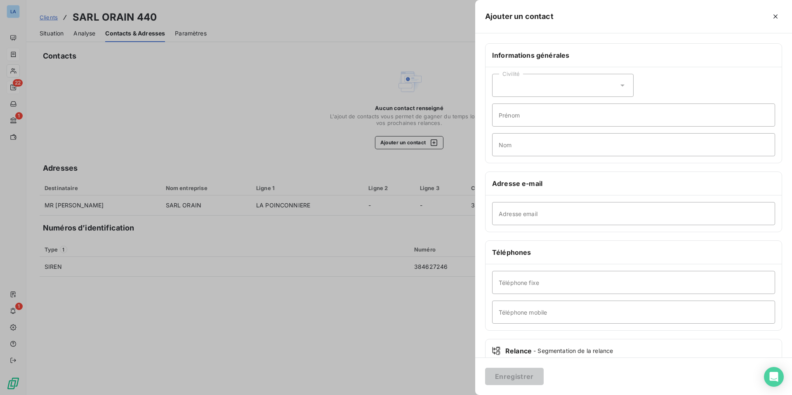
click at [624, 83] on icon at bounding box center [622, 85] width 8 height 8
click at [584, 120] on li "Monsieur" at bounding box center [563, 120] width 142 height 15
click at [503, 113] on input "Prénom" at bounding box center [633, 115] width 283 height 23
type input "[PERSON_NAME]"
click at [499, 137] on input "Nom" at bounding box center [633, 144] width 283 height 23
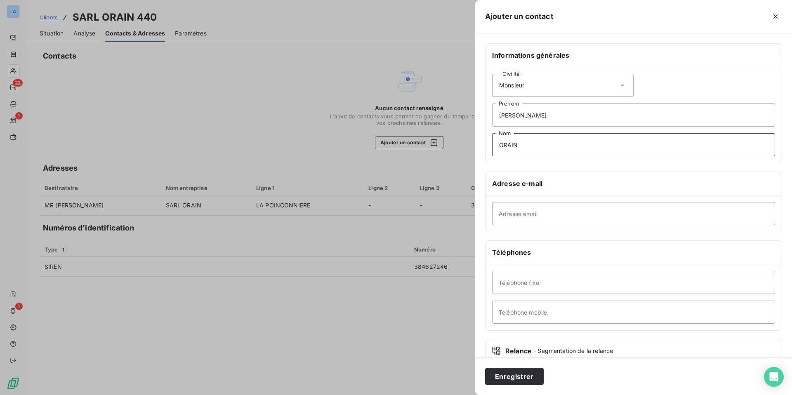
type input "ORAIN"
click at [510, 215] on input "Adresse email" at bounding box center [633, 213] width 283 height 23
paste input "[EMAIL_ADDRESS][DOMAIN_NAME]"
type input "[EMAIL_ADDRESS][DOMAIN_NAME]"
click at [517, 310] on input "Téléphone mobile" at bounding box center [633, 312] width 283 height 23
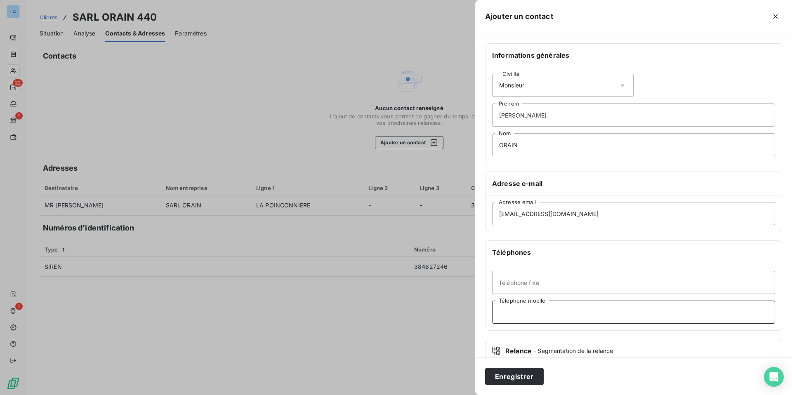
click at [517, 310] on input "Téléphone mobile" at bounding box center [633, 312] width 283 height 23
paste input "06 08 26 58 20"
type input "06 08 26 58 20"
click at [512, 377] on button "Enregistrer" at bounding box center [514, 376] width 59 height 17
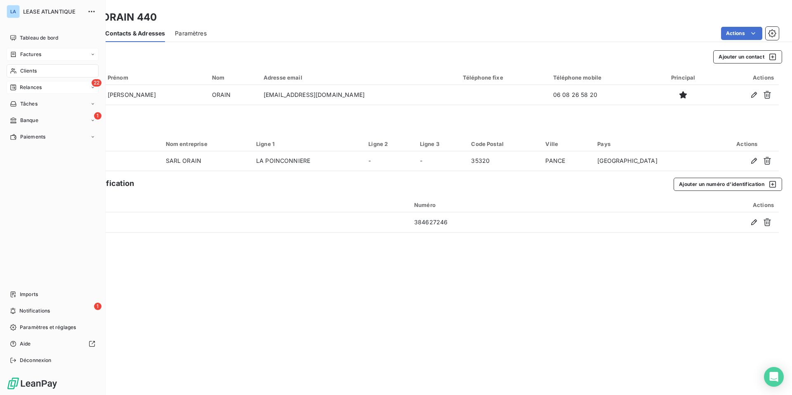
click at [30, 88] on span "Relances" at bounding box center [31, 87] width 22 height 7
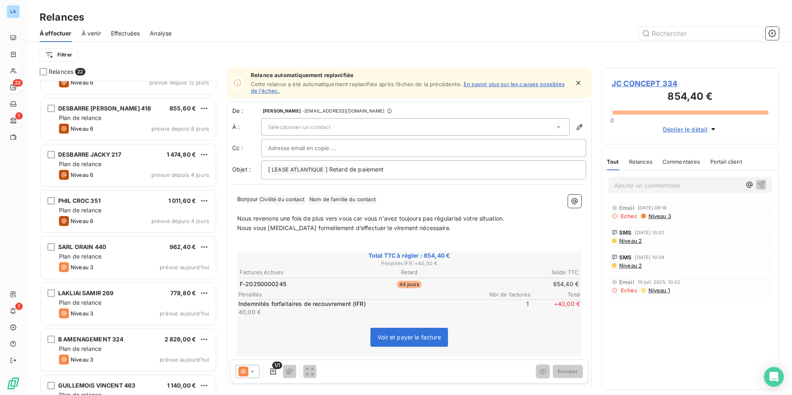
scroll to position [448, 0]
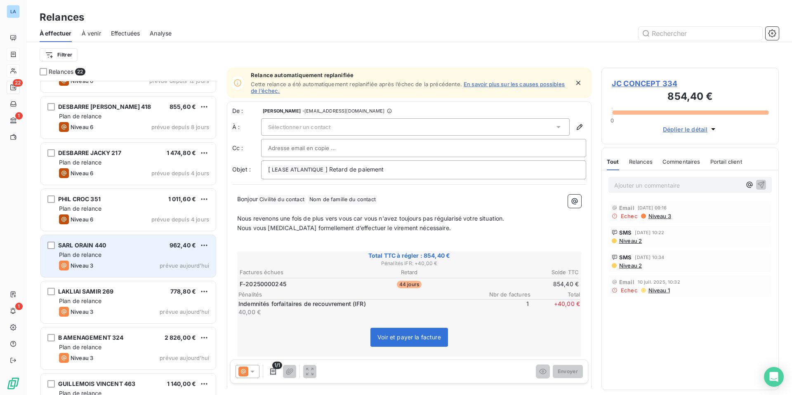
click at [100, 257] on span "Plan de relance" at bounding box center [80, 254] width 42 height 7
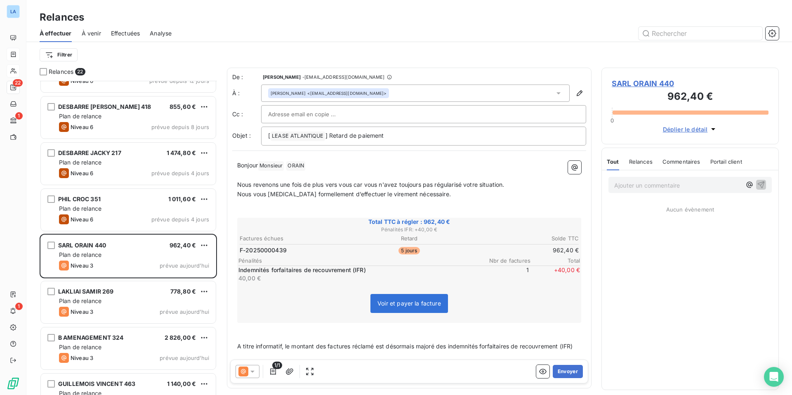
click at [253, 373] on icon at bounding box center [252, 372] width 8 height 8
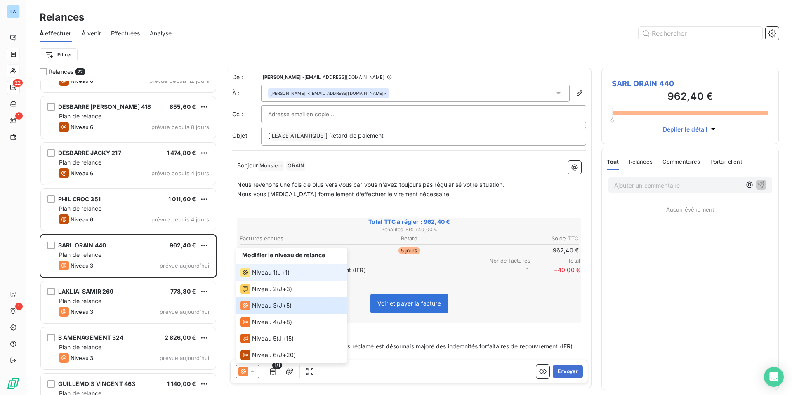
click at [266, 269] on span "Niveau 1" at bounding box center [264, 273] width 24 height 8
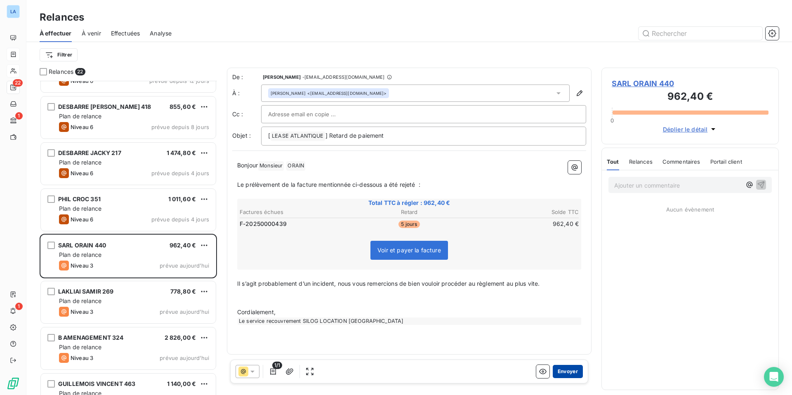
click at [568, 372] on button "Envoyer" at bounding box center [568, 371] width 30 height 13
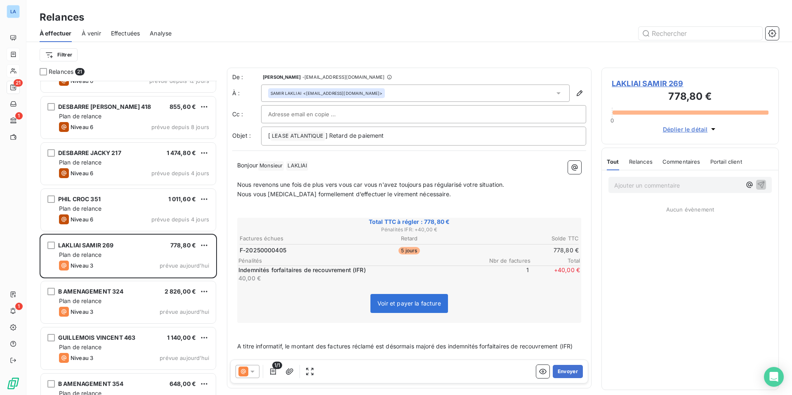
click at [253, 371] on icon at bounding box center [252, 372] width 4 height 2
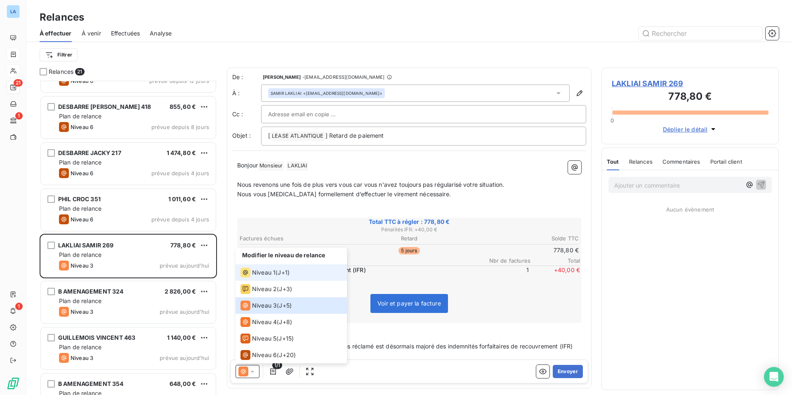
click at [265, 276] on span "Niveau 1" at bounding box center [264, 273] width 24 height 8
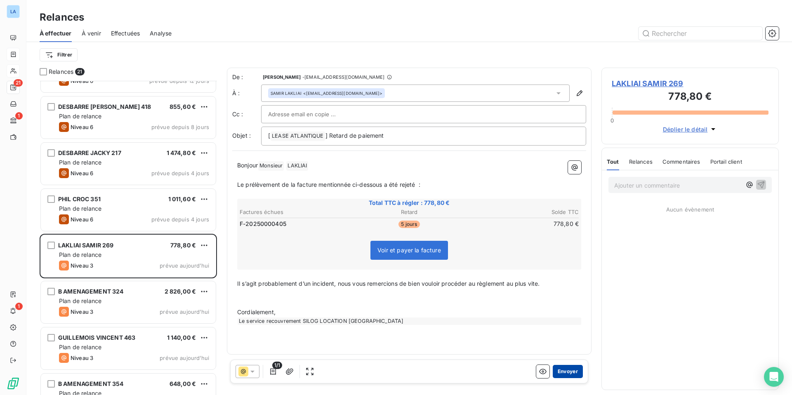
click at [568, 371] on button "Envoyer" at bounding box center [568, 371] width 30 height 13
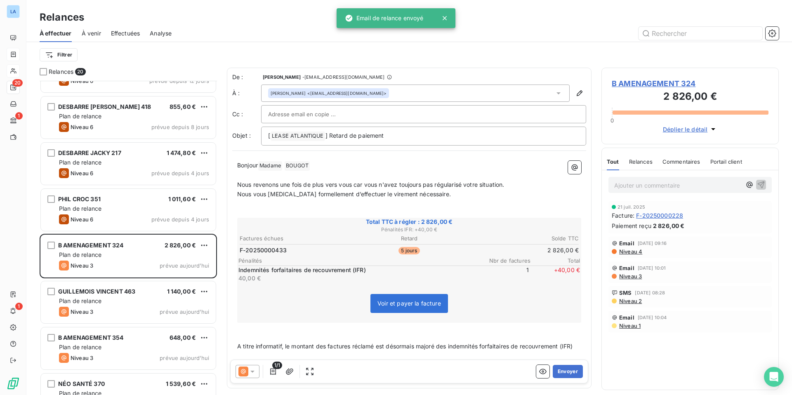
click at [253, 372] on icon at bounding box center [252, 372] width 4 height 2
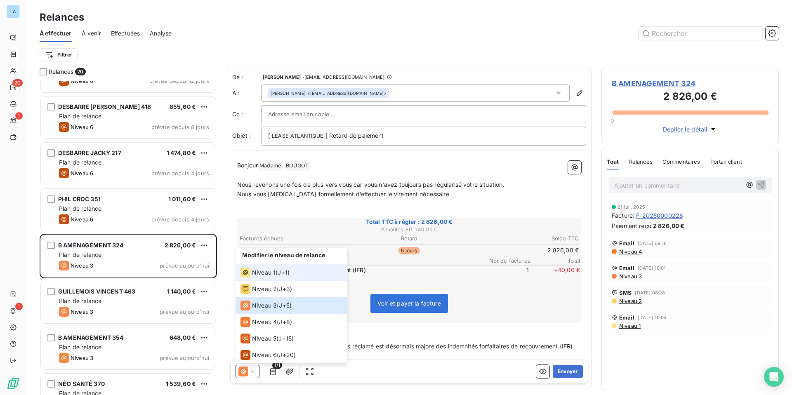
click at [266, 271] on span "Niveau 1" at bounding box center [264, 273] width 24 height 8
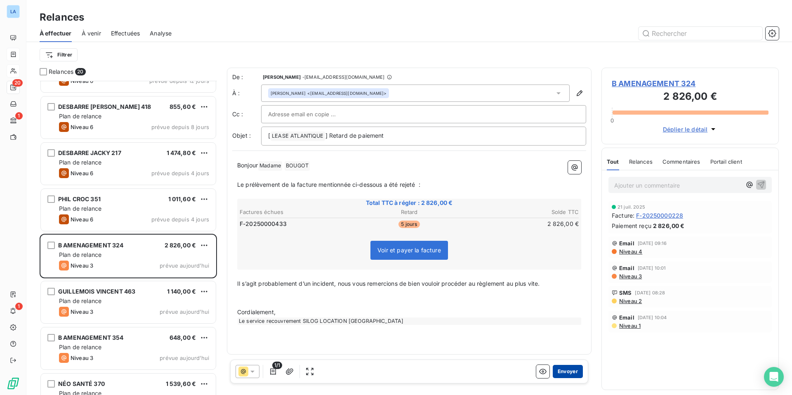
click at [566, 370] on button "Envoyer" at bounding box center [568, 371] width 30 height 13
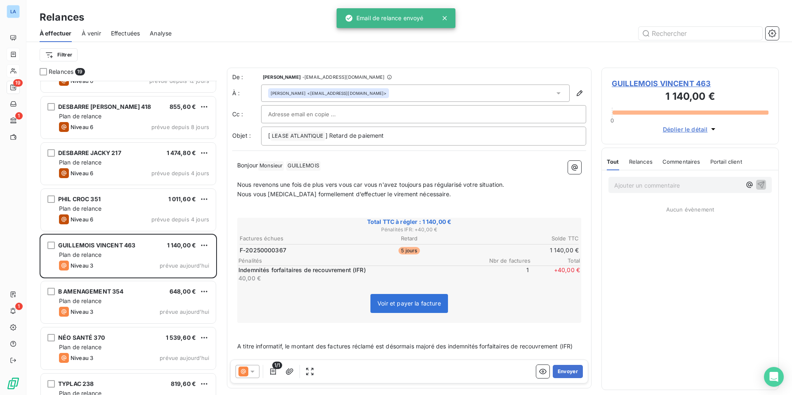
click at [252, 373] on icon at bounding box center [252, 372] width 8 height 8
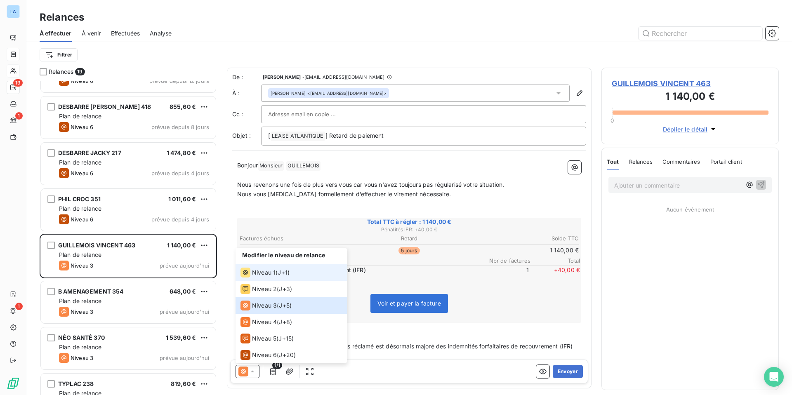
click at [261, 273] on span "Niveau 1" at bounding box center [264, 273] width 24 height 8
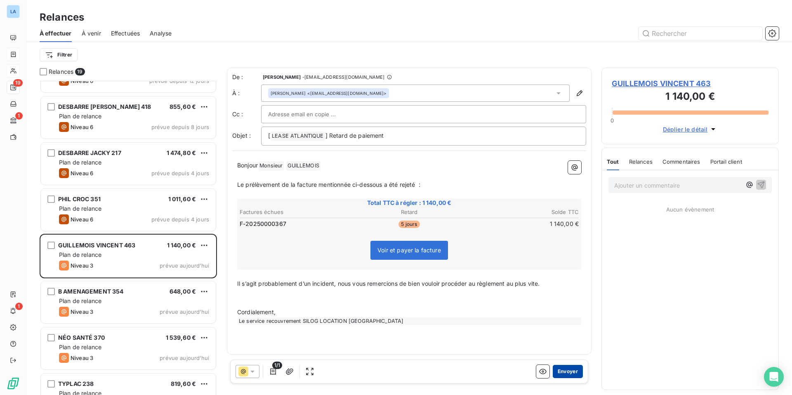
click at [563, 373] on button "Envoyer" at bounding box center [568, 371] width 30 height 13
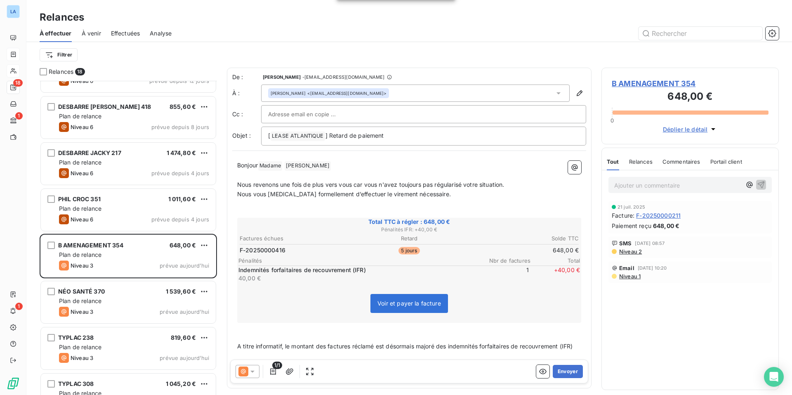
click at [251, 370] on icon at bounding box center [252, 372] width 8 height 8
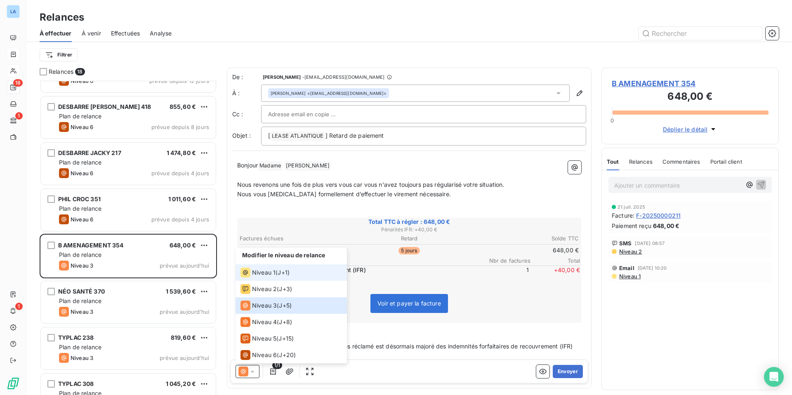
click at [256, 270] on span "Niveau 1" at bounding box center [264, 273] width 24 height 8
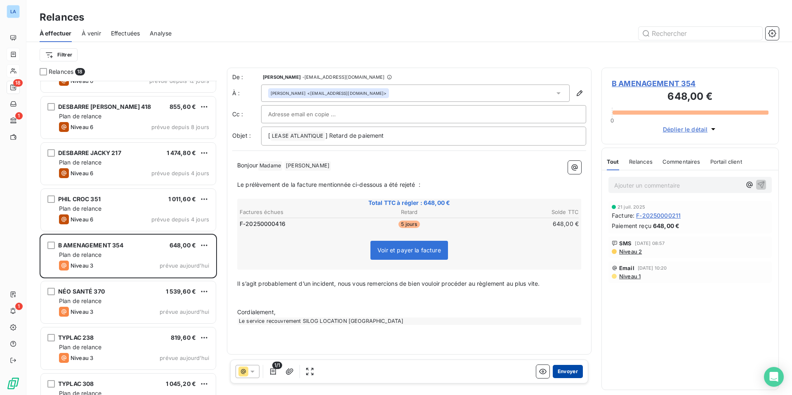
click at [574, 373] on button "Envoyer" at bounding box center [568, 371] width 30 height 13
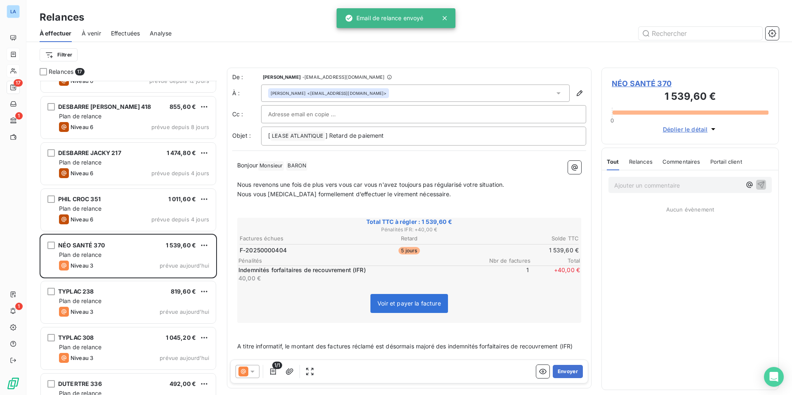
click at [251, 371] on icon at bounding box center [252, 372] width 4 height 2
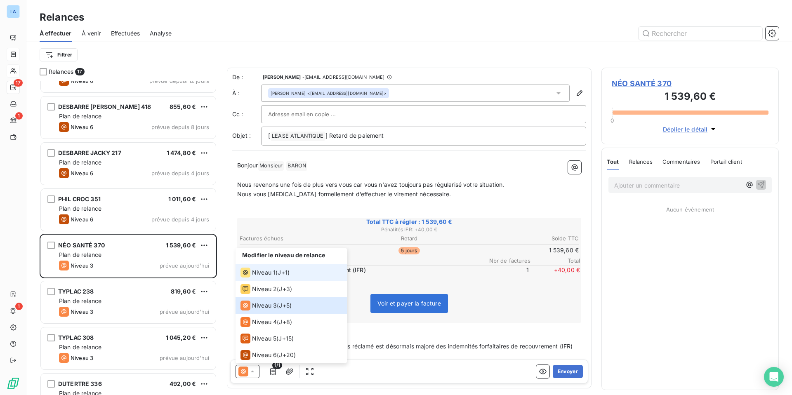
click at [265, 272] on span "Niveau 1" at bounding box center [264, 273] width 24 height 8
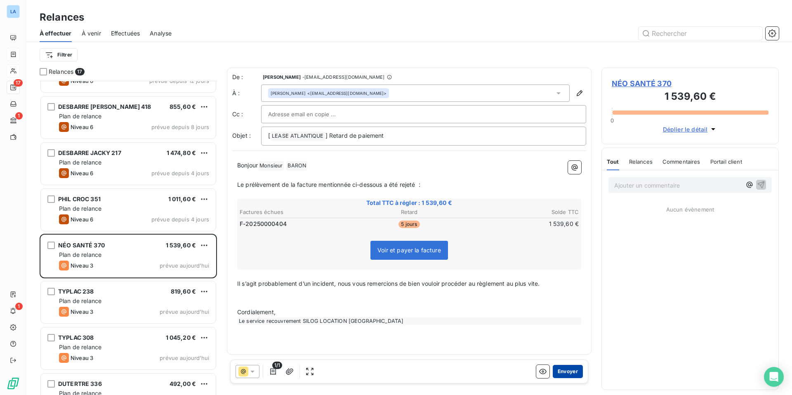
click at [564, 372] on button "Envoyer" at bounding box center [568, 371] width 30 height 13
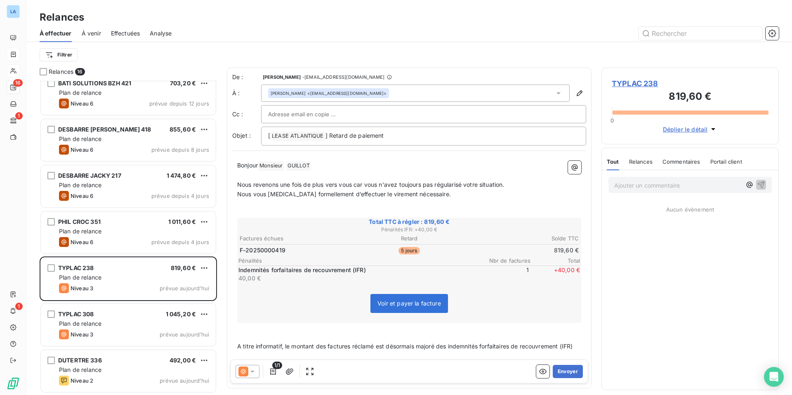
scroll to position [425, 0]
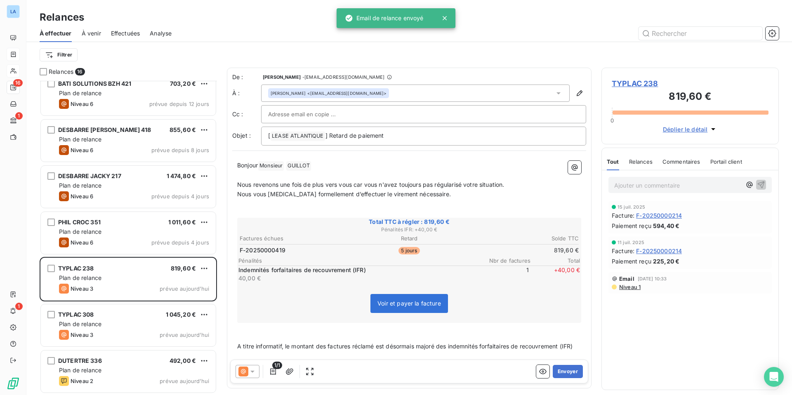
click at [252, 372] on icon at bounding box center [252, 372] width 4 height 2
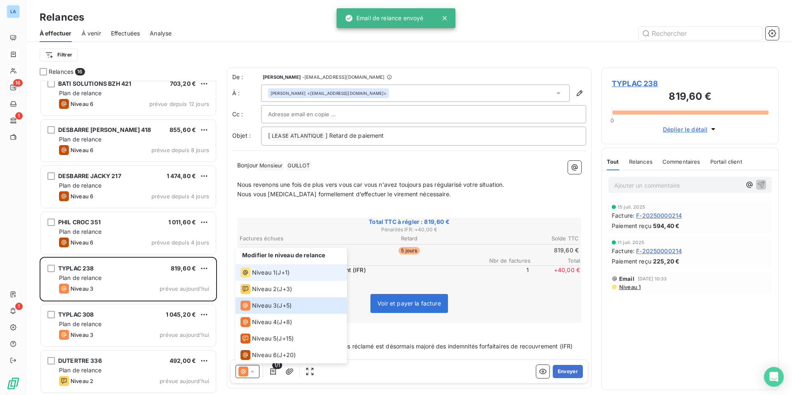
click at [260, 273] on span "Niveau 1" at bounding box center [264, 273] width 24 height 8
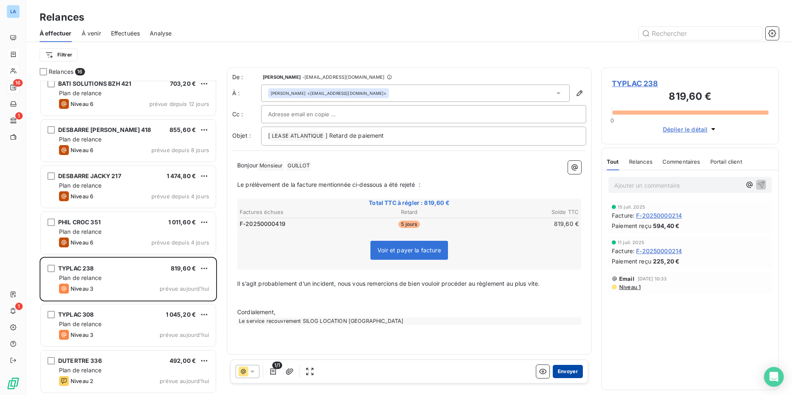
click at [564, 370] on button "Envoyer" at bounding box center [568, 371] width 30 height 13
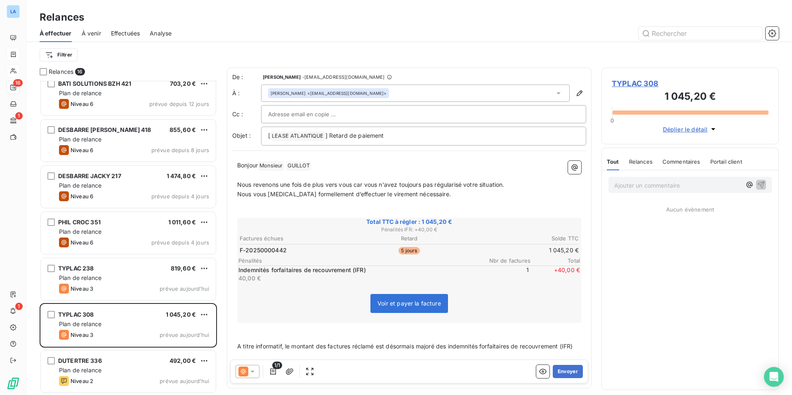
scroll to position [379, 0]
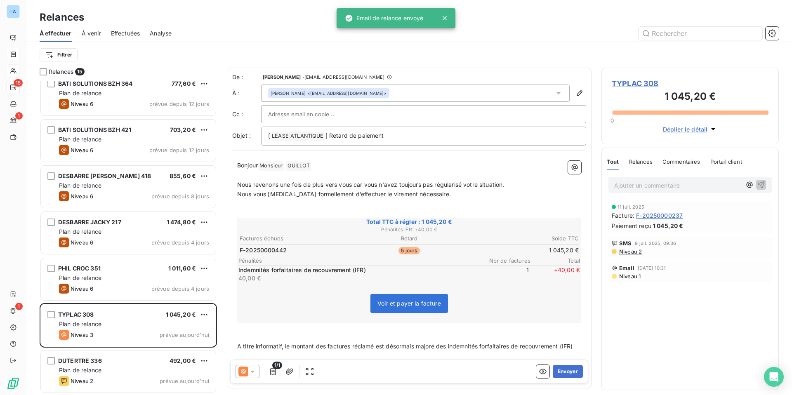
click at [254, 373] on icon at bounding box center [252, 372] width 8 height 8
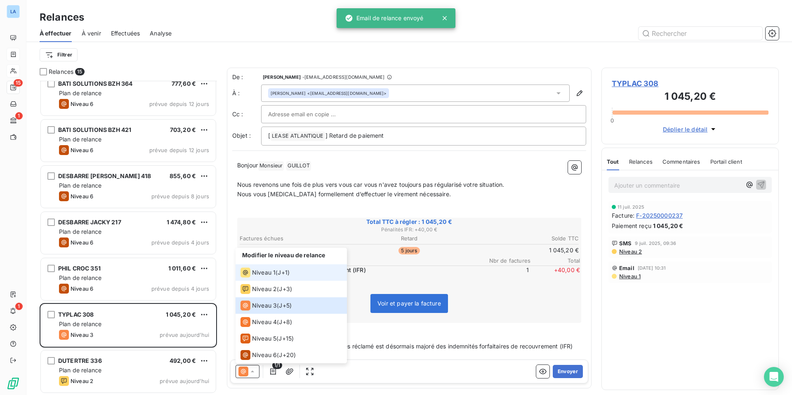
click at [265, 270] on span "Niveau 1" at bounding box center [264, 273] width 24 height 8
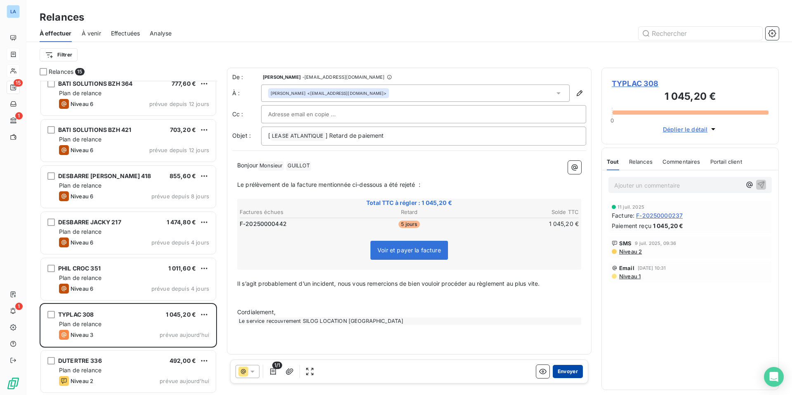
click at [565, 368] on button "Envoyer" at bounding box center [568, 371] width 30 height 13
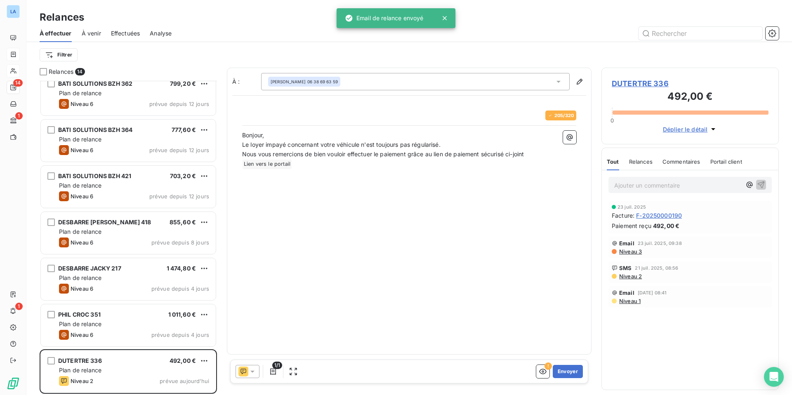
scroll to position [314, 177]
click at [254, 372] on icon at bounding box center [252, 372] width 8 height 8
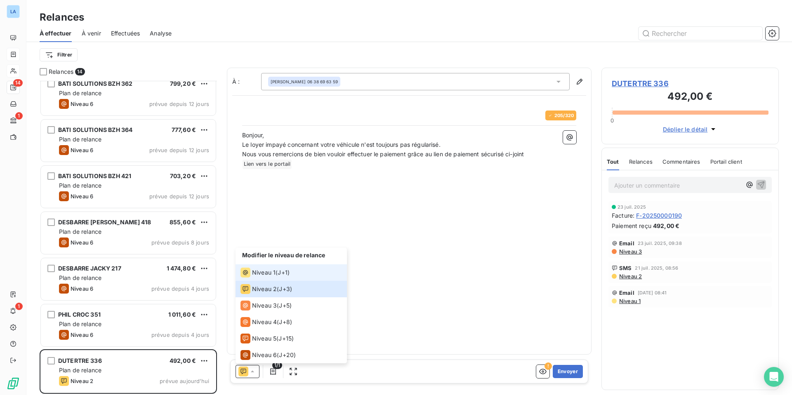
click at [267, 268] on div "Niveau 1" at bounding box center [258, 273] width 35 height 10
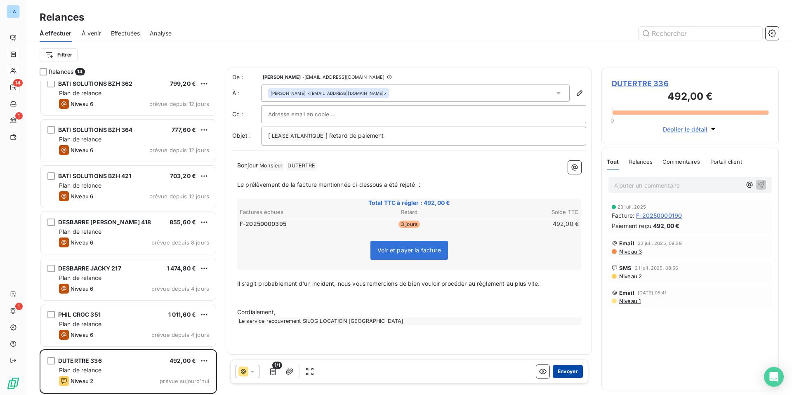
click at [565, 371] on button "Envoyer" at bounding box center [568, 371] width 30 height 13
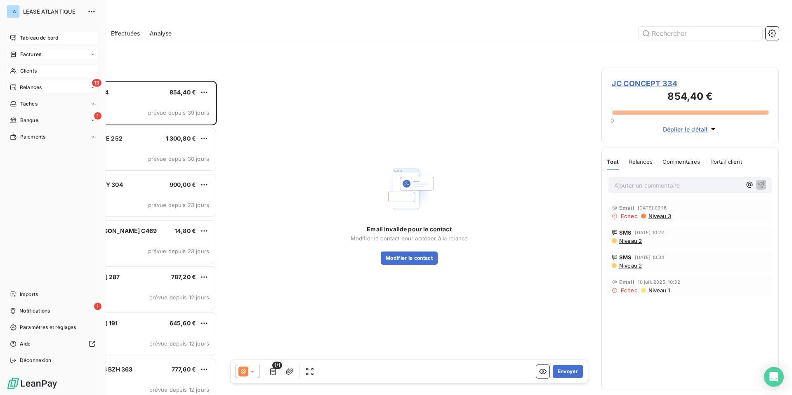
click at [26, 35] on span "Tableau de bord" at bounding box center [39, 37] width 38 height 7
